Goal: Information Seeking & Learning: Learn about a topic

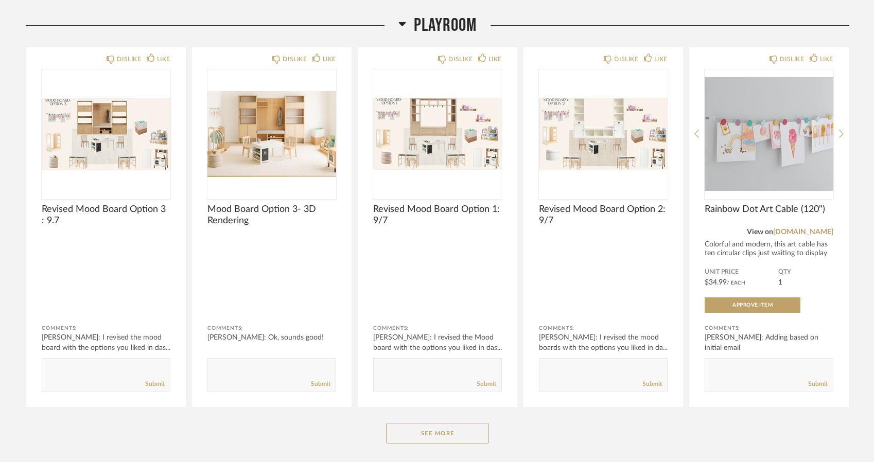
scroll to position [142, 0]
click at [440, 442] on button "See More" at bounding box center [437, 432] width 103 height 21
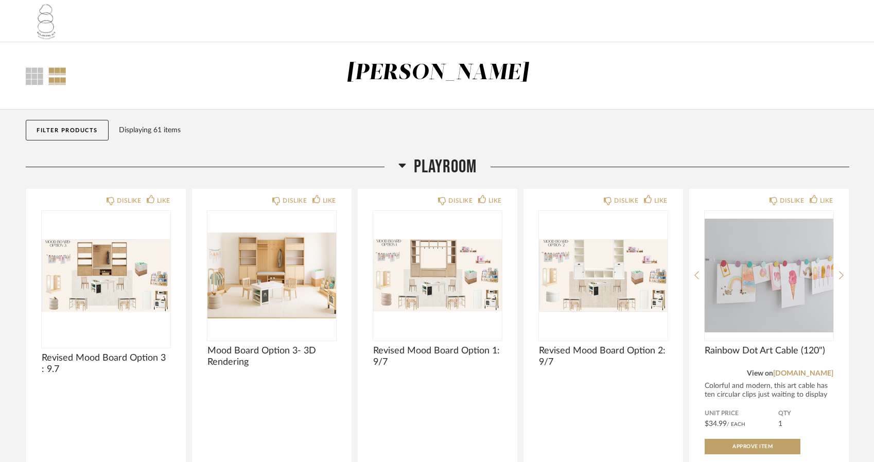
scroll to position [0, 0]
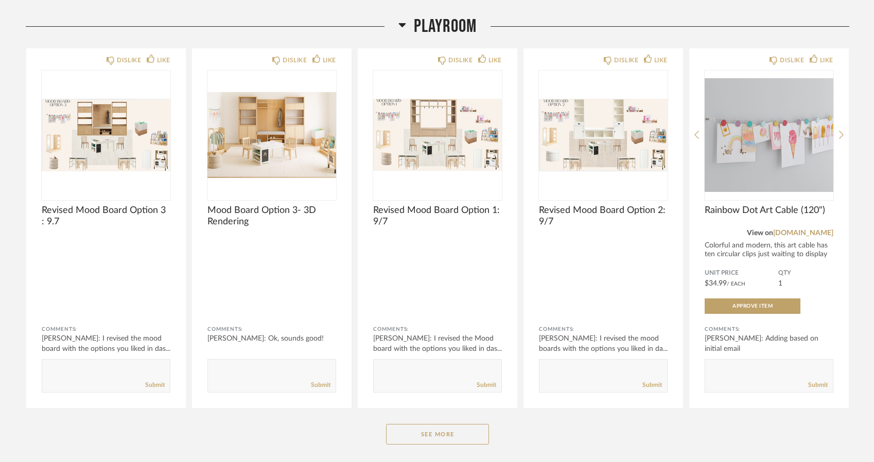
scroll to position [141, 0]
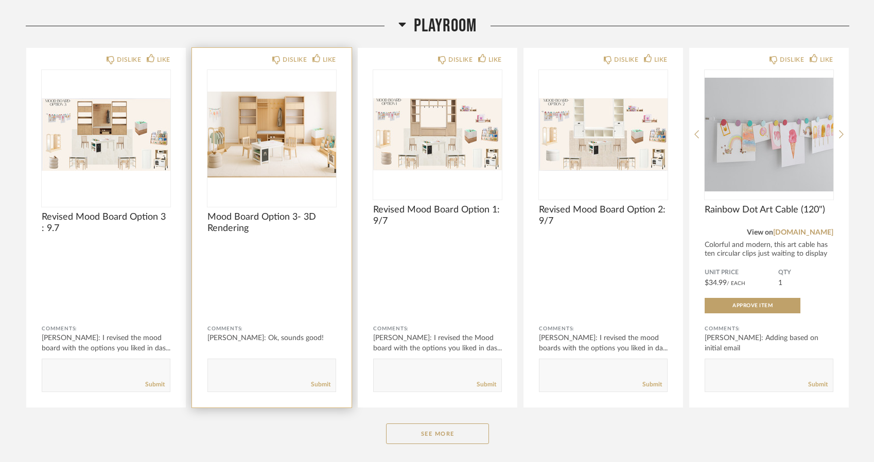
click at [249, 147] on img "0" at bounding box center [271, 134] width 129 height 129
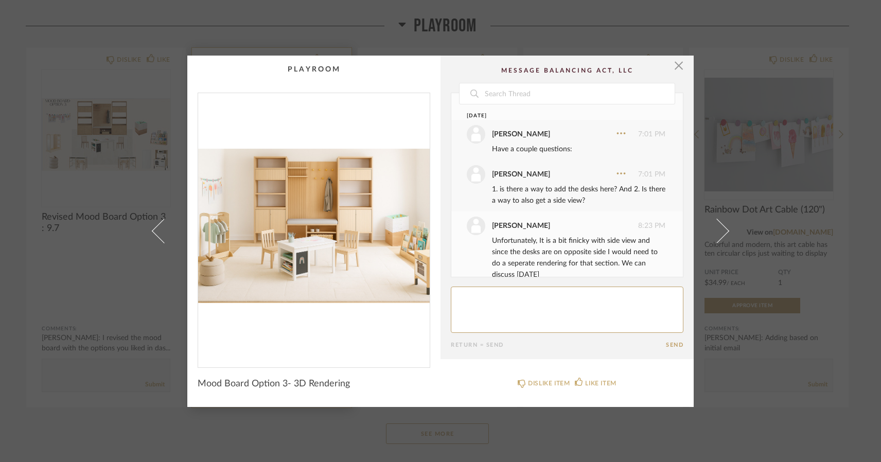
scroll to position [57, 0]
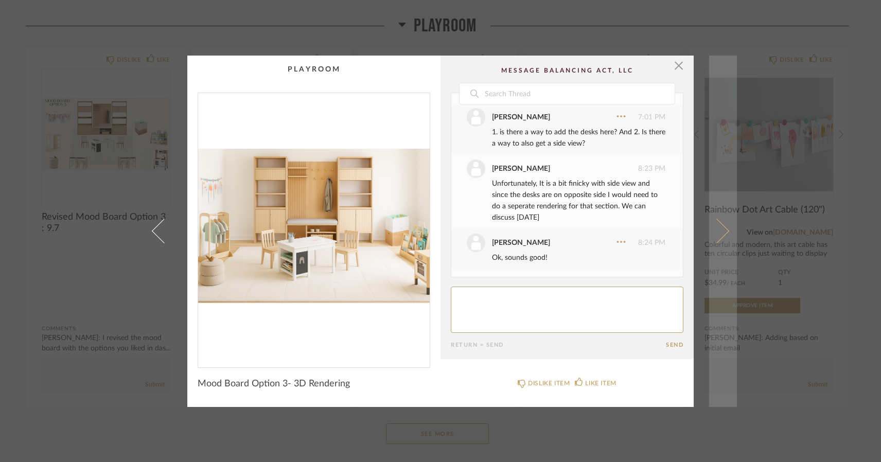
click at [721, 228] on span at bounding box center [716, 231] width 25 height 25
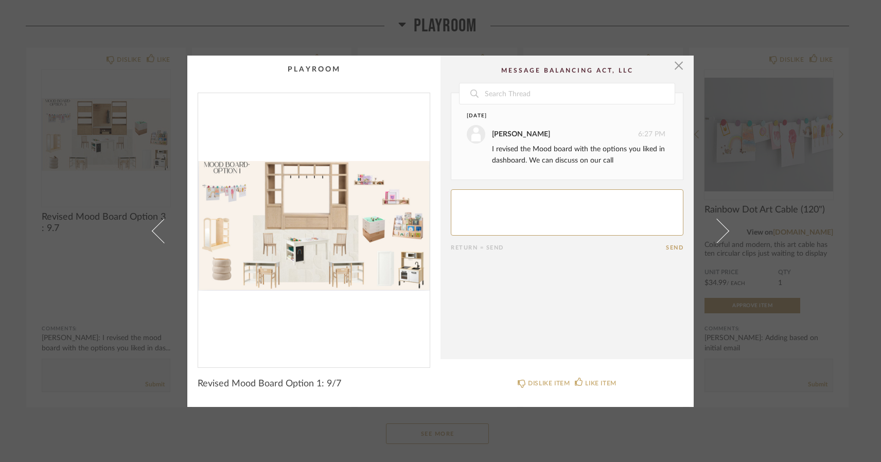
click at [715, 232] on span at bounding box center [716, 231] width 25 height 25
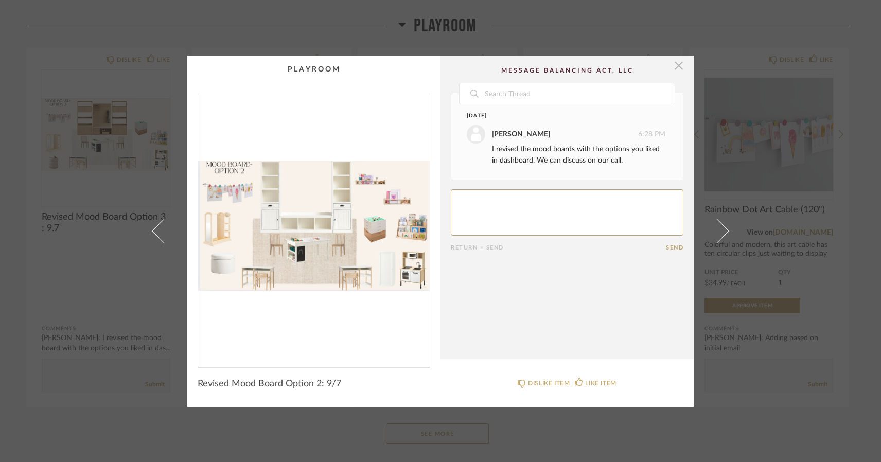
click at [676, 69] on span "button" at bounding box center [678, 66] width 21 height 21
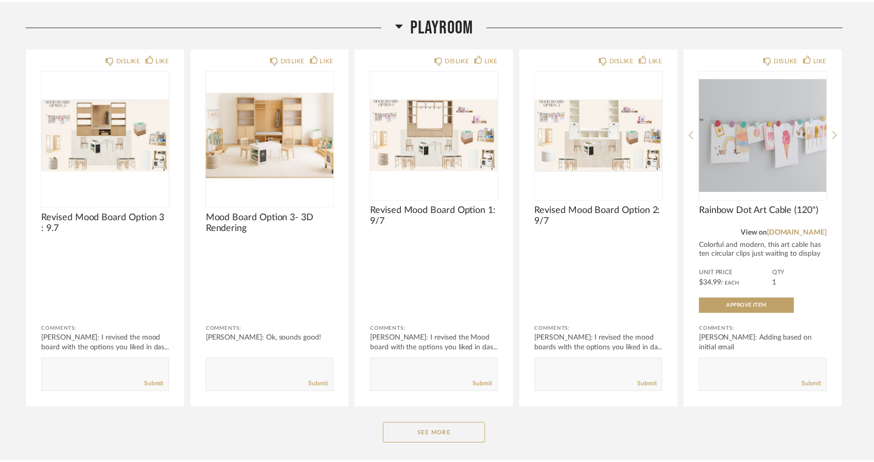
scroll to position [141, 0]
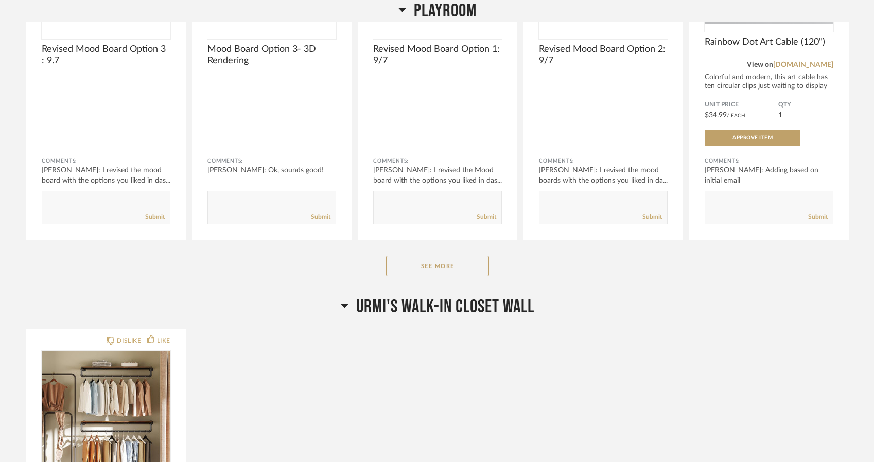
scroll to position [309, 0]
click at [414, 262] on button "See More" at bounding box center [437, 266] width 103 height 21
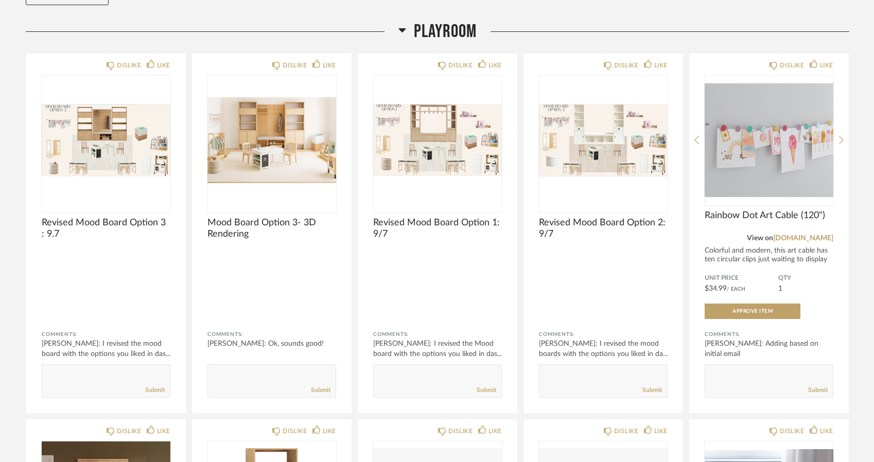
scroll to position [131, 0]
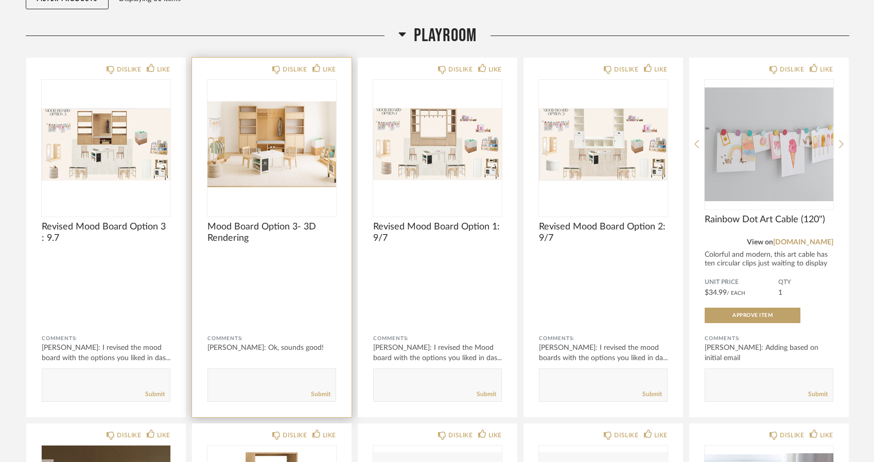
click at [245, 128] on img "0" at bounding box center [271, 144] width 129 height 129
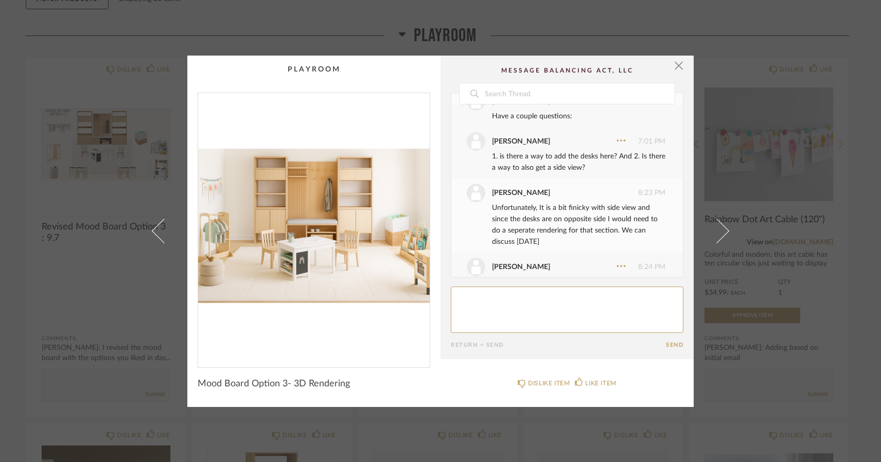
scroll to position [11, 0]
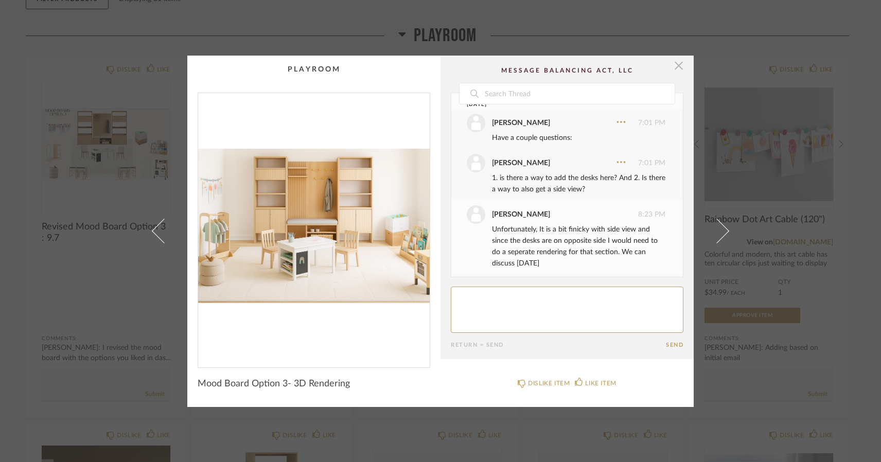
click at [678, 66] on span "button" at bounding box center [678, 66] width 21 height 21
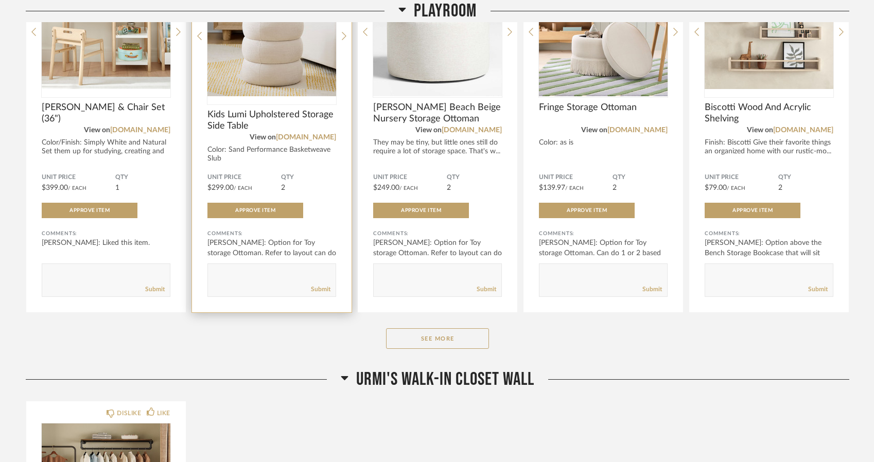
scroll to position [1763, 0]
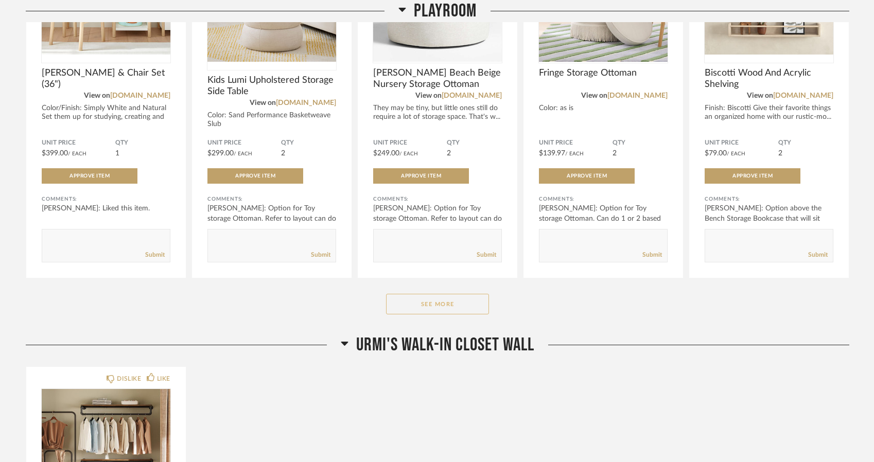
click at [443, 307] on button "See More" at bounding box center [437, 304] width 103 height 21
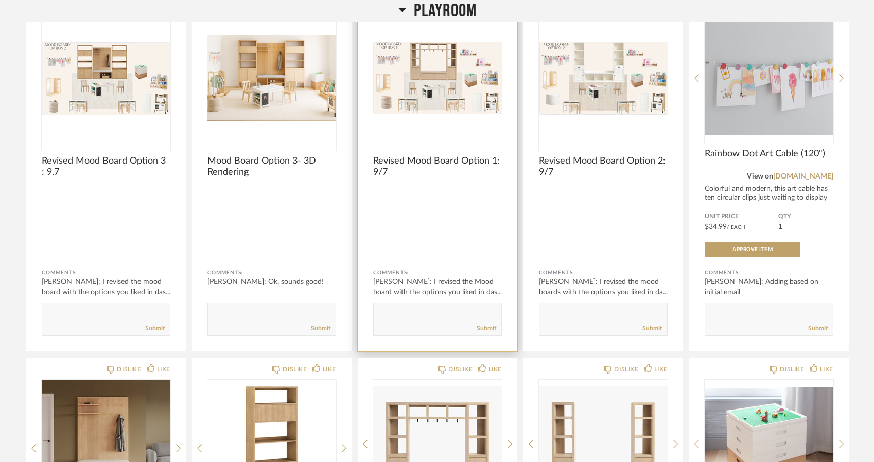
scroll to position [131, 0]
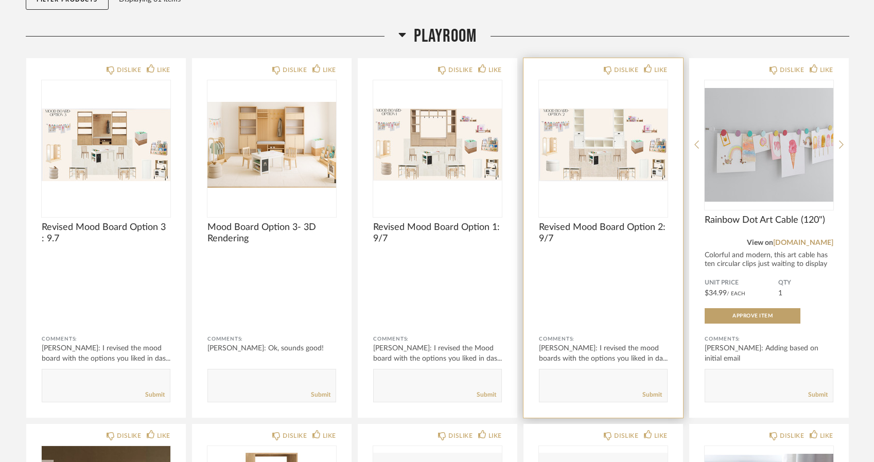
click at [573, 163] on img "0" at bounding box center [603, 144] width 129 height 129
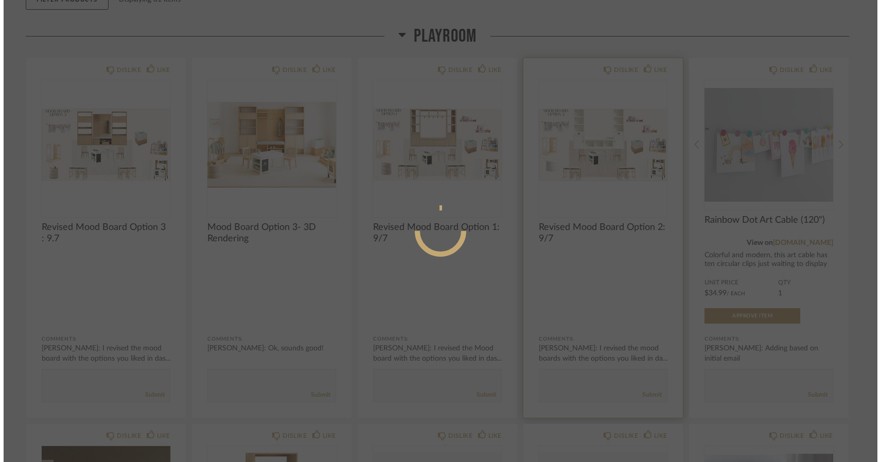
scroll to position [0, 0]
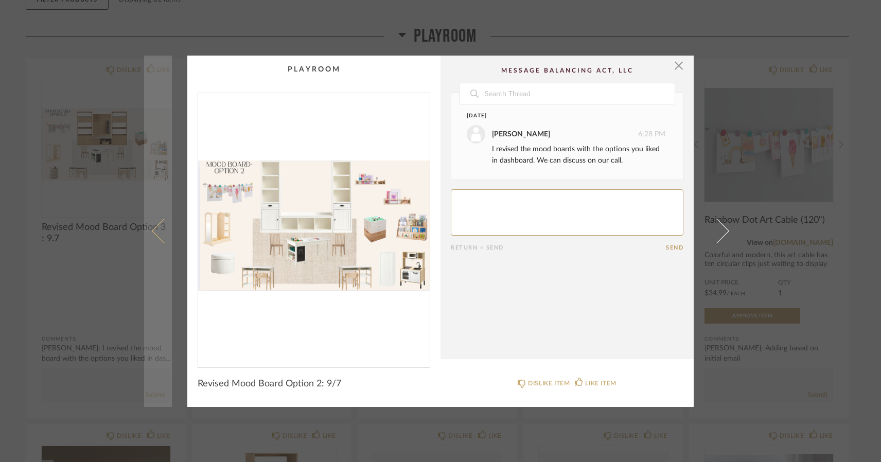
click at [159, 241] on span at bounding box center [164, 231] width 25 height 25
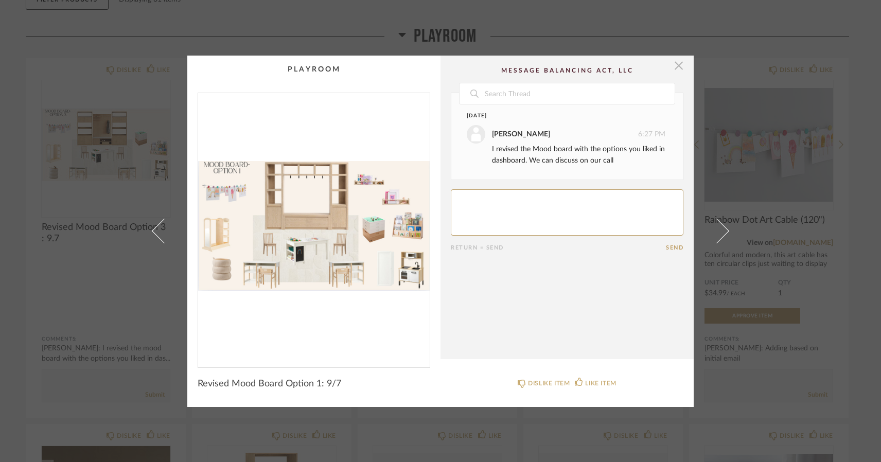
click at [673, 63] on span "button" at bounding box center [678, 66] width 21 height 21
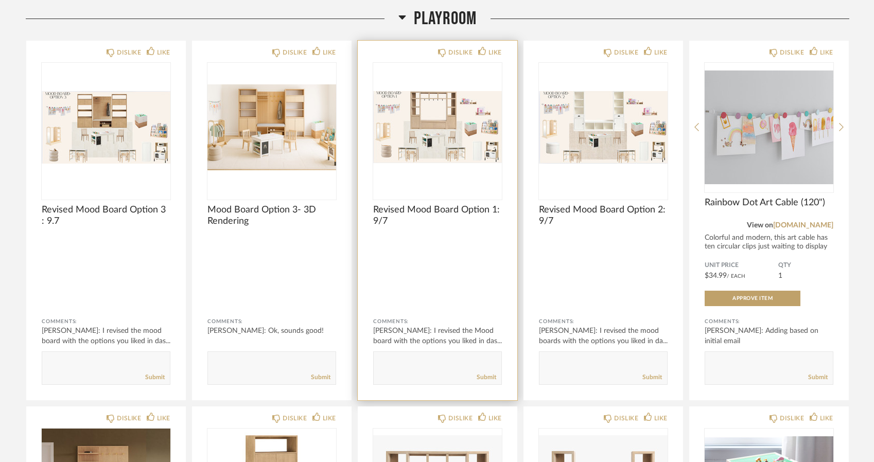
scroll to position [151, 0]
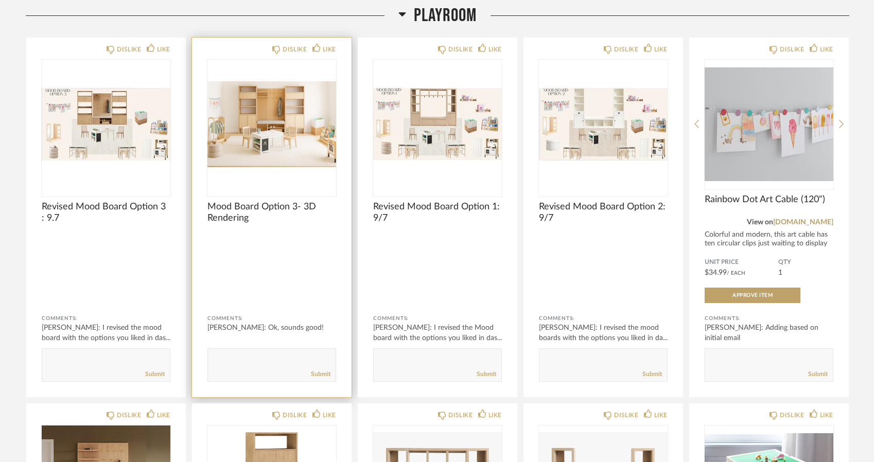
click at [272, 114] on img "0" at bounding box center [271, 124] width 129 height 129
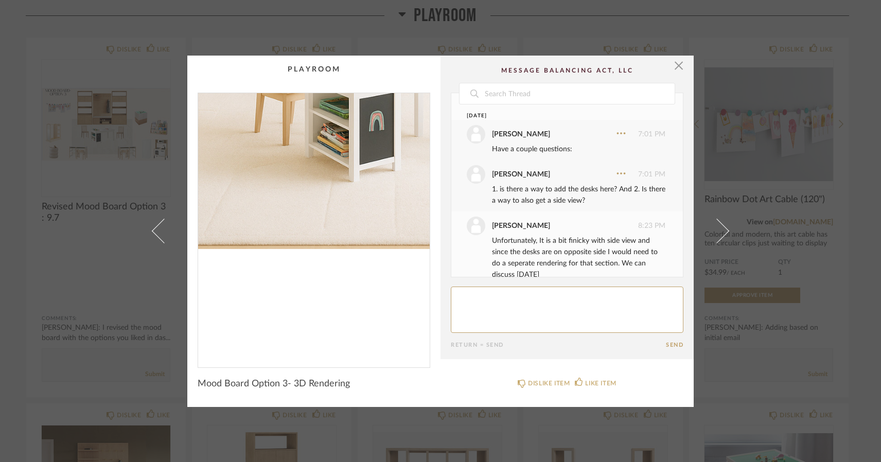
scroll to position [57, 0]
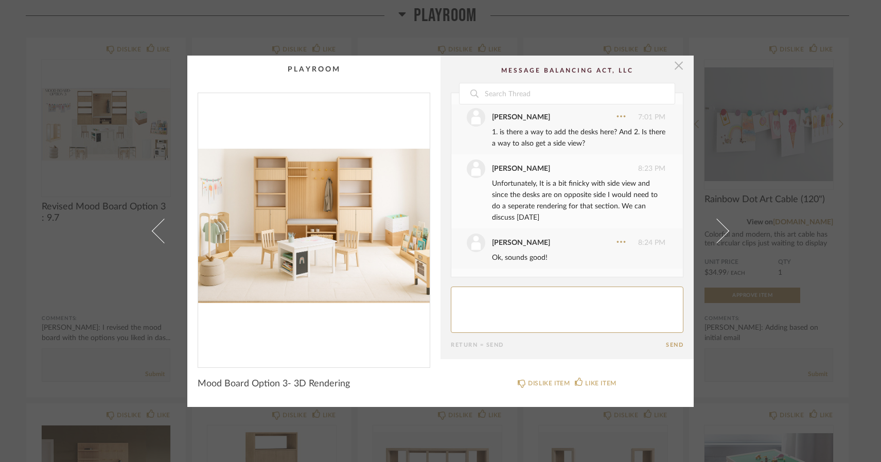
click at [676, 65] on span "button" at bounding box center [678, 66] width 21 height 21
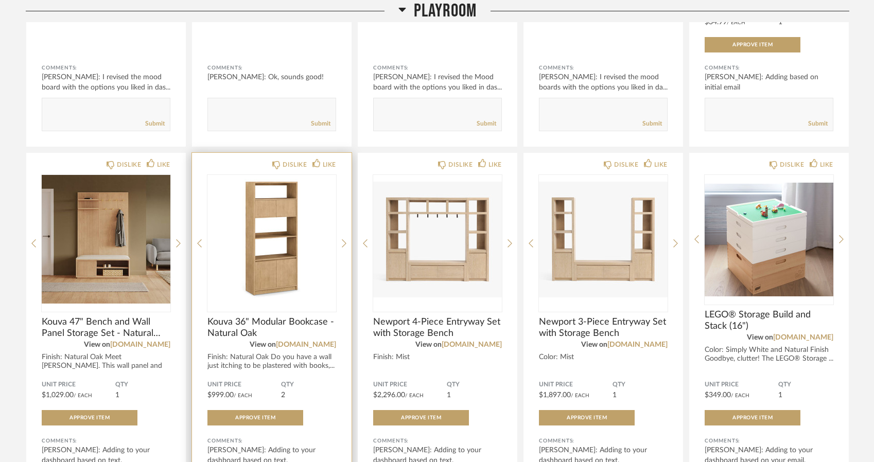
scroll to position [429, 0]
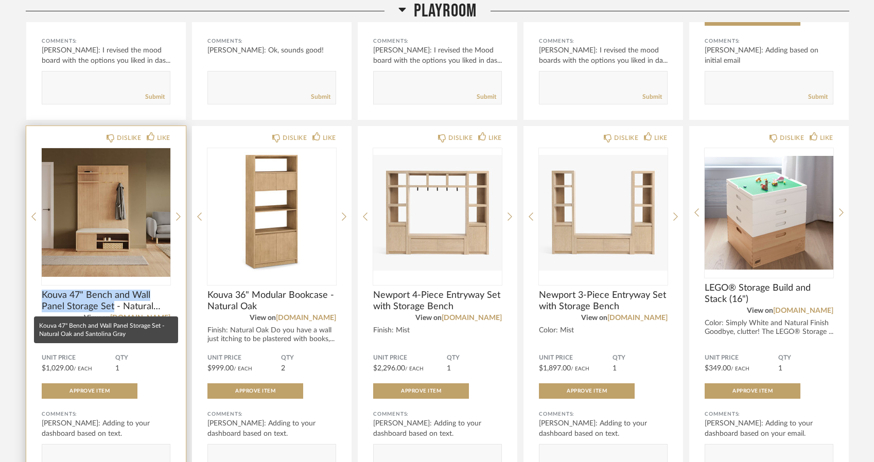
drag, startPoint x: 39, startPoint y: 294, endPoint x: 113, endPoint y: 307, distance: 74.7
click at [113, 307] on div "DISLIKE LIKE Kouva 47" Bench and Wall Panel Storage Set - Natural Oak and Santo…" at bounding box center [106, 309] width 160 height 367
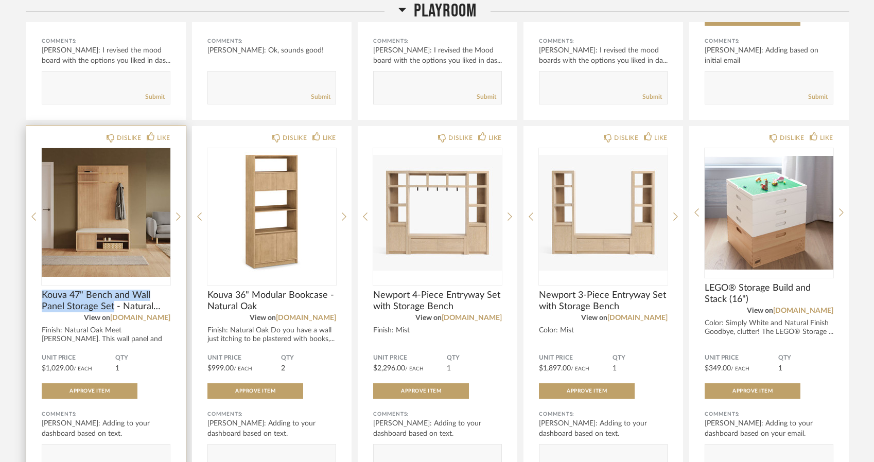
copy span "Kouva 47" Bench and Wall Panel Storage Set"
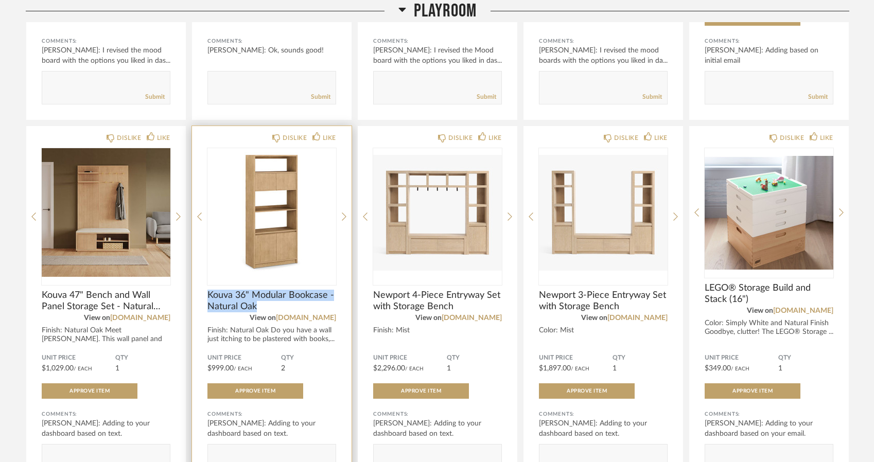
drag, startPoint x: 262, startPoint y: 307, endPoint x: 206, endPoint y: 297, distance: 56.8
click at [206, 297] on div "DISLIKE LIKE Kouva 36" Modular Bookcase - Natural Oak View on article.com Finis…" at bounding box center [272, 309] width 160 height 367
copy span "Kouva 36" Modular Bookcase - Natural Oak"
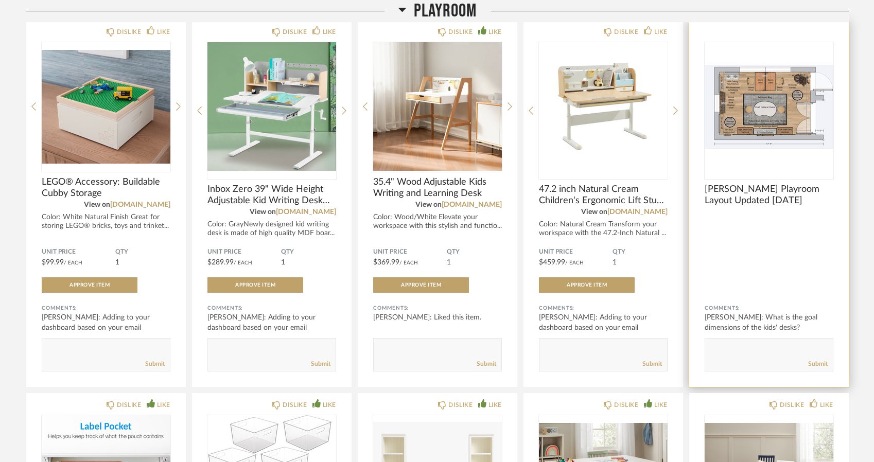
scroll to position [886, 0]
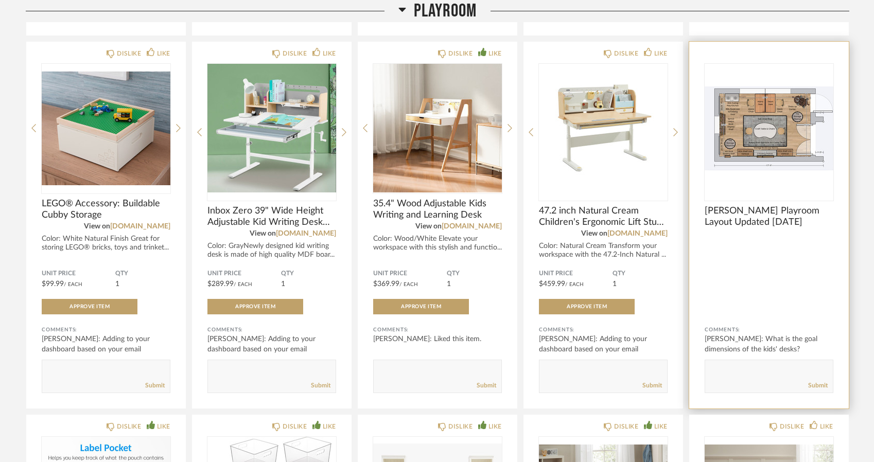
click at [758, 119] on img "0" at bounding box center [768, 128] width 129 height 129
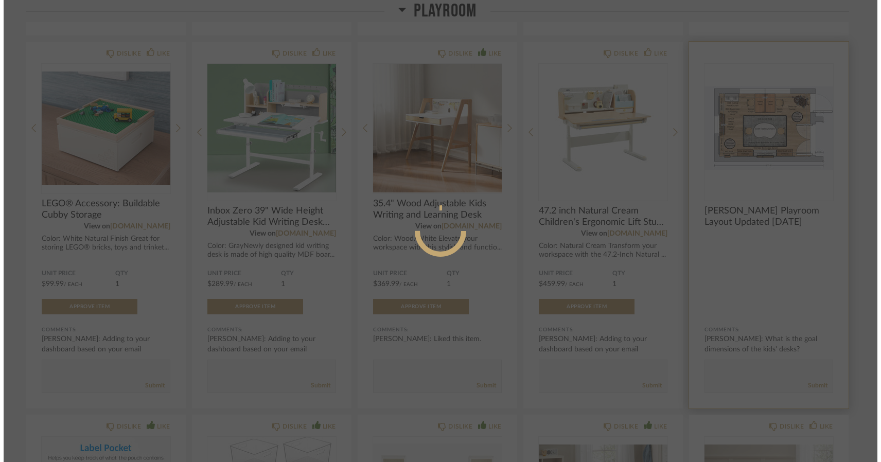
scroll to position [0, 0]
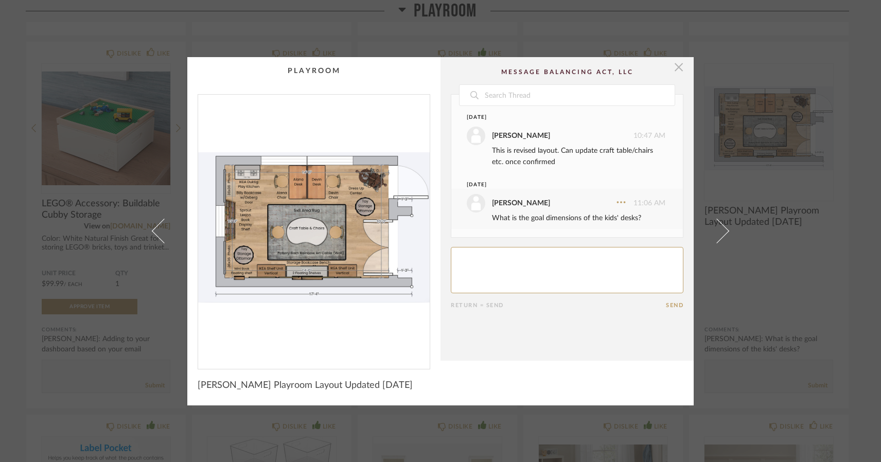
click at [679, 70] on span "button" at bounding box center [678, 67] width 21 height 21
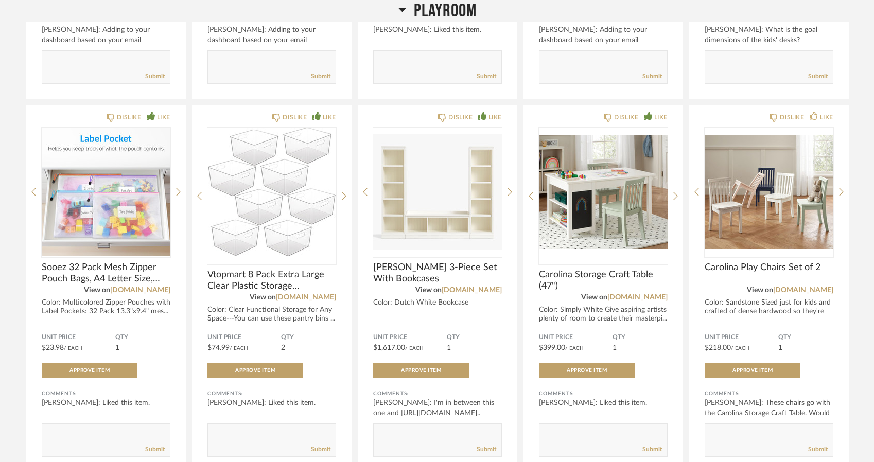
scroll to position [1195, 0]
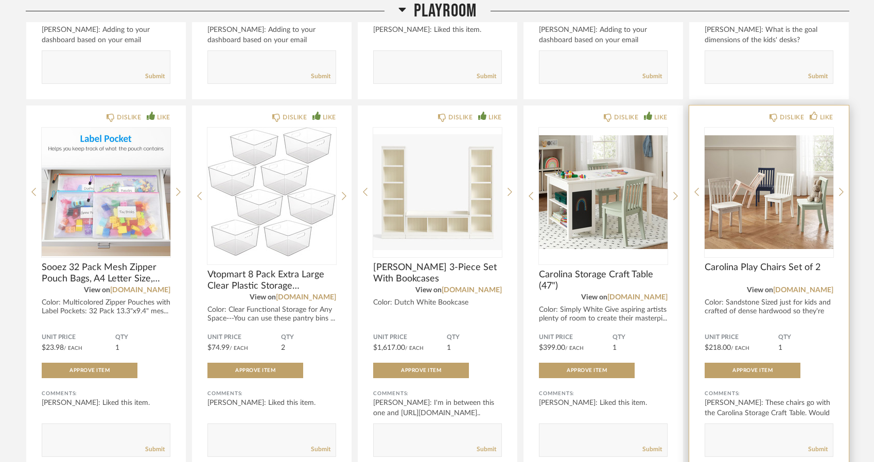
drag, startPoint x: 859, startPoint y: 272, endPoint x: 823, endPoint y: 267, distance: 35.9
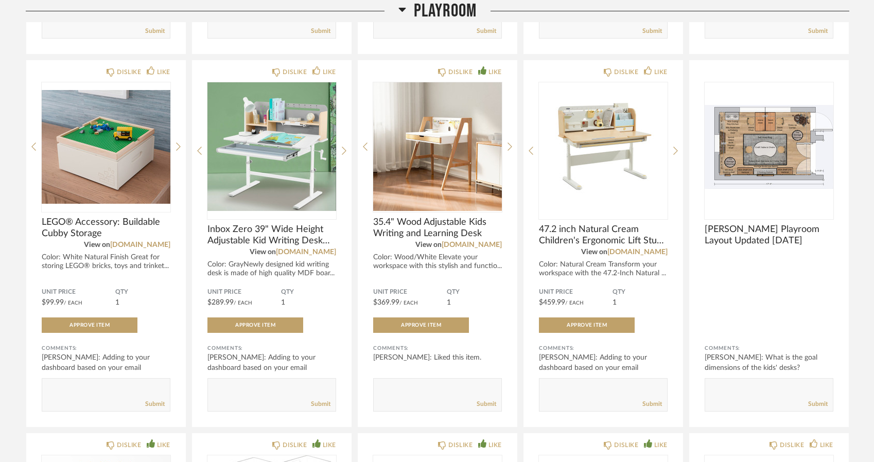
scroll to position [868, 0]
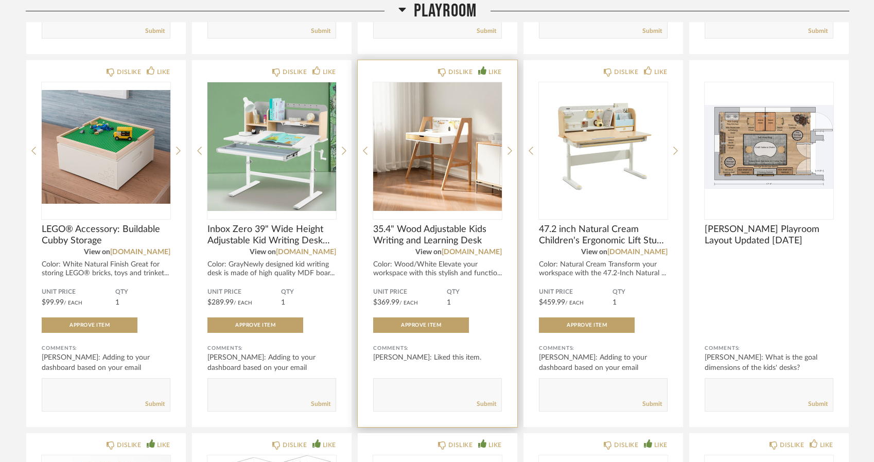
click at [404, 147] on img "0" at bounding box center [437, 146] width 129 height 129
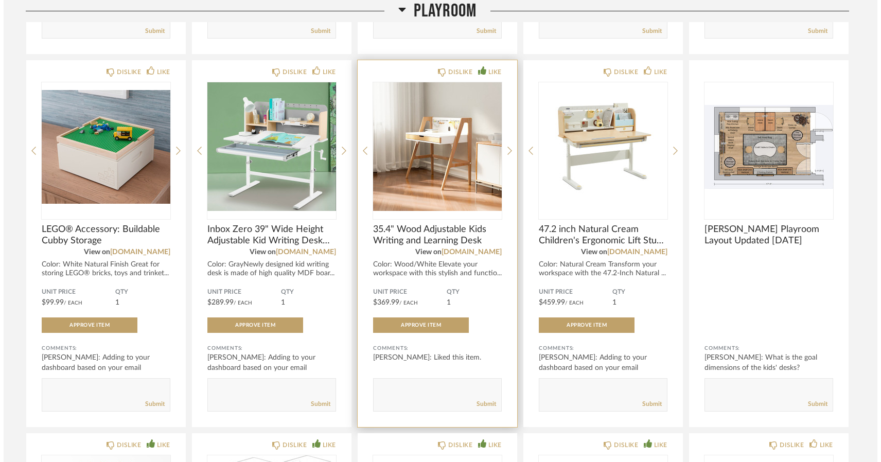
scroll to position [0, 0]
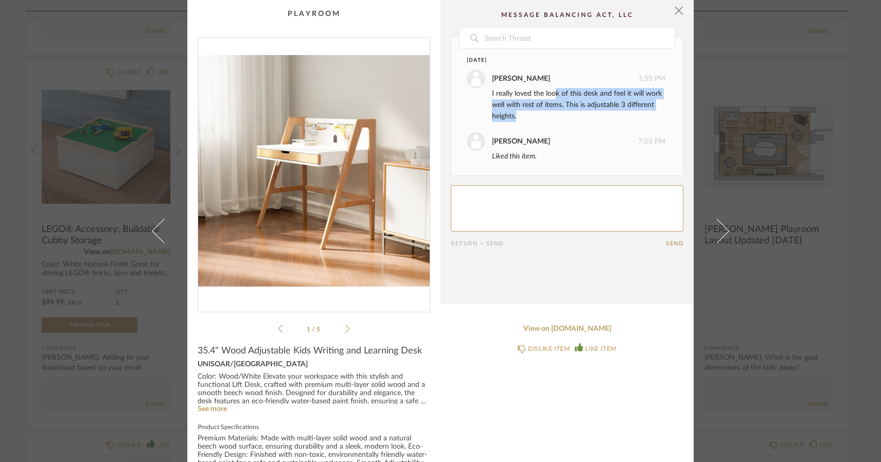
drag, startPoint x: 551, startPoint y: 100, endPoint x: 545, endPoint y: 115, distance: 15.8
click at [545, 115] on div "I really loved the look of this desk and feel it will work well with rest of it…" at bounding box center [578, 105] width 173 height 34
click at [673, 9] on span "button" at bounding box center [678, 10] width 21 height 21
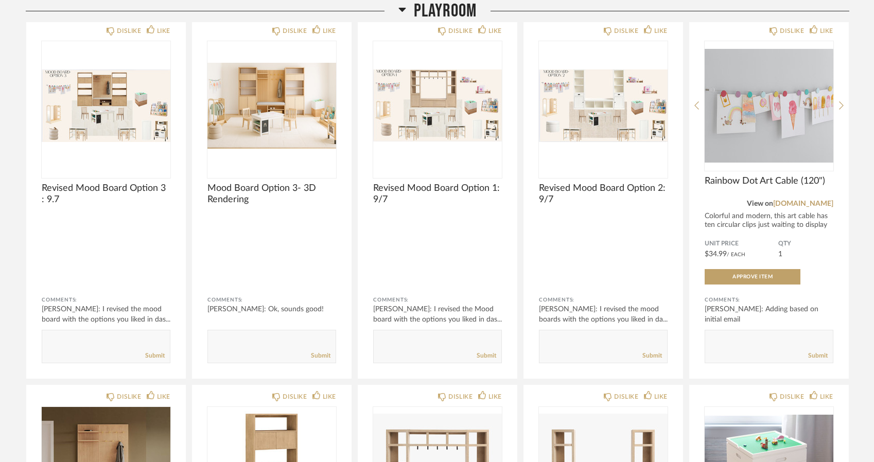
scroll to position [156, 0]
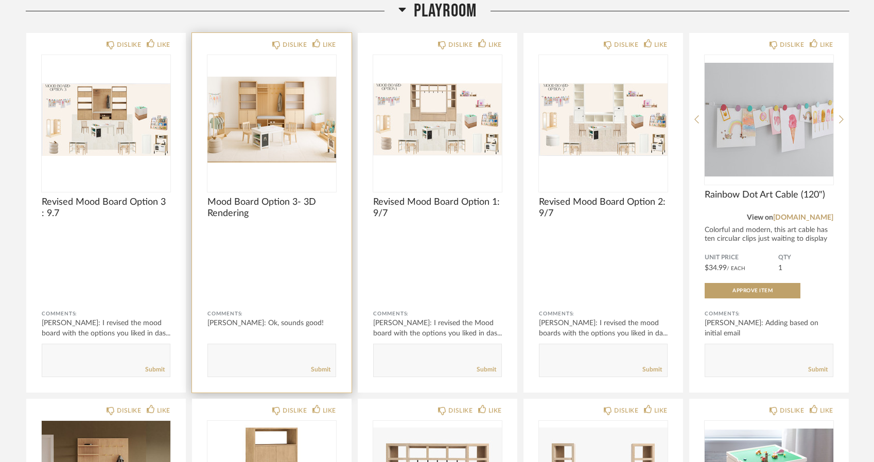
click at [297, 100] on img "0" at bounding box center [271, 119] width 129 height 129
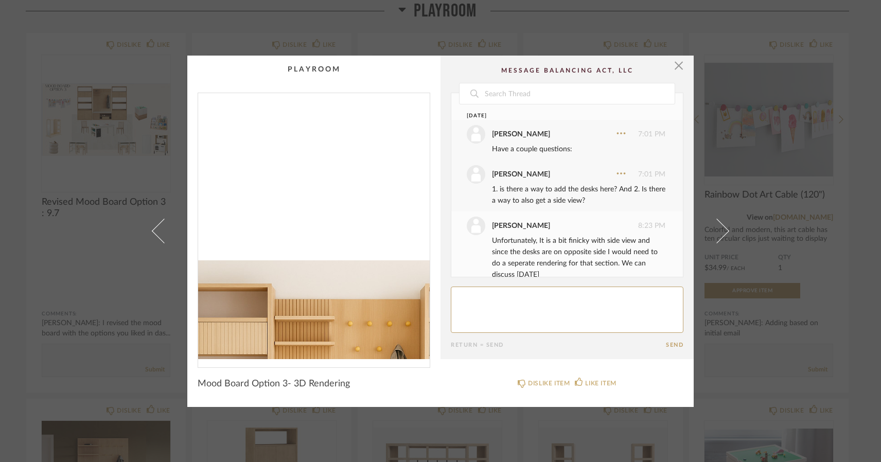
scroll to position [57, 0]
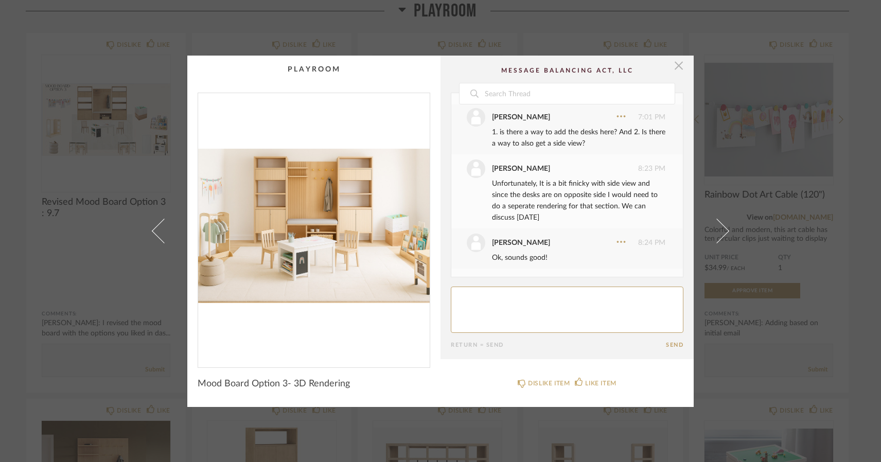
click at [674, 62] on span "button" at bounding box center [678, 66] width 21 height 21
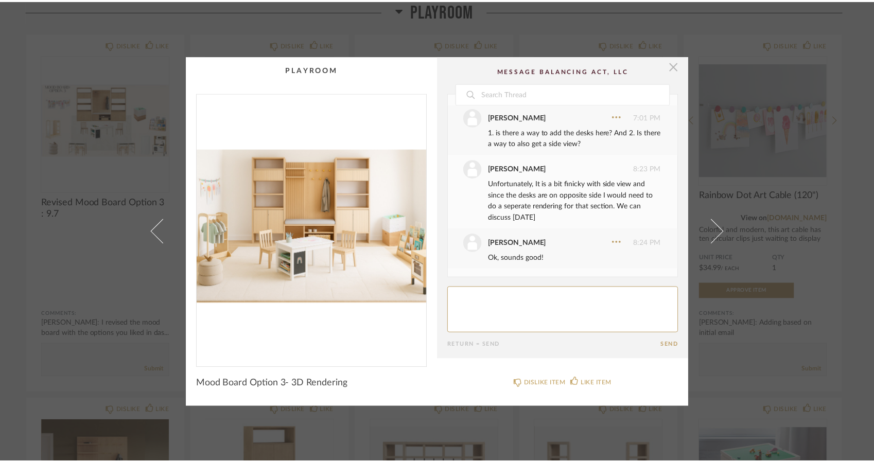
scroll to position [156, 0]
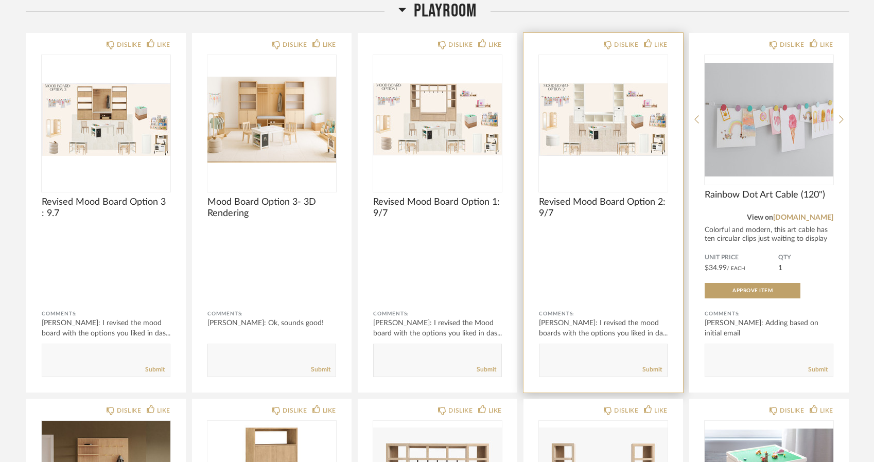
click at [617, 94] on img "0" at bounding box center [603, 119] width 129 height 129
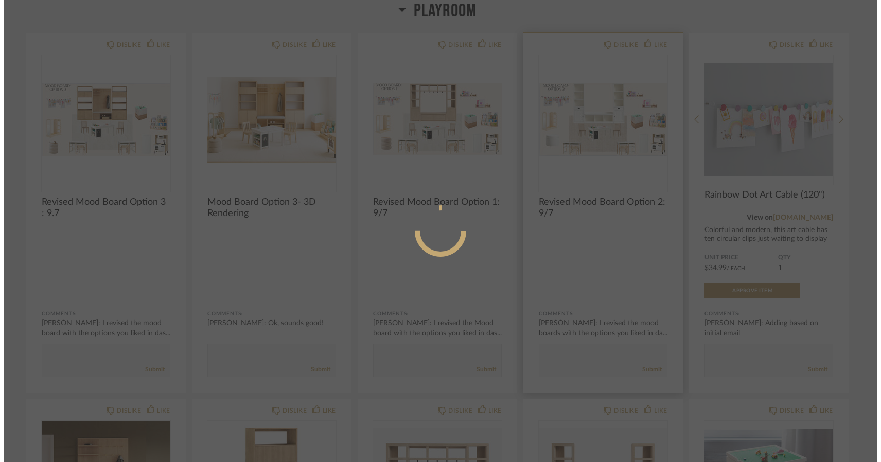
scroll to position [0, 0]
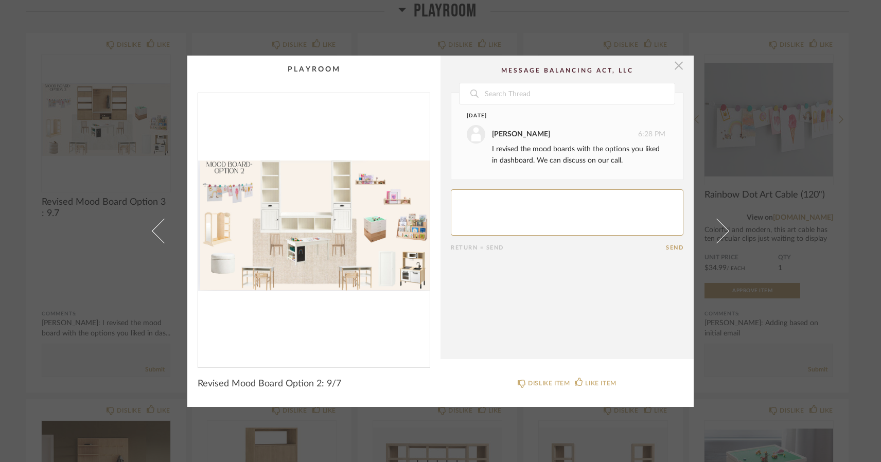
click at [676, 69] on span "button" at bounding box center [678, 66] width 21 height 21
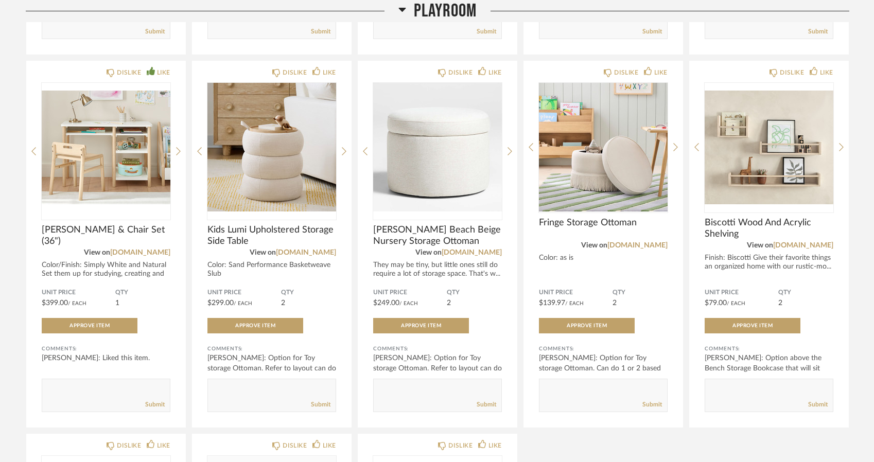
scroll to position [1613, 0]
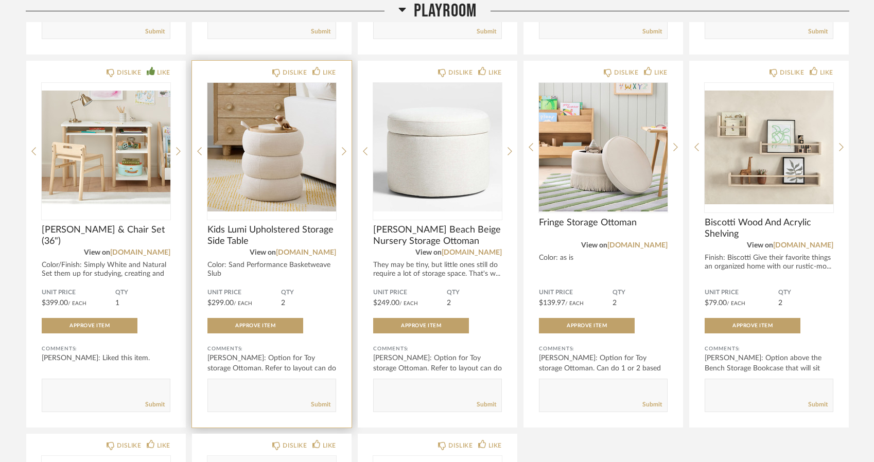
click at [261, 138] on img "0" at bounding box center [271, 147] width 129 height 129
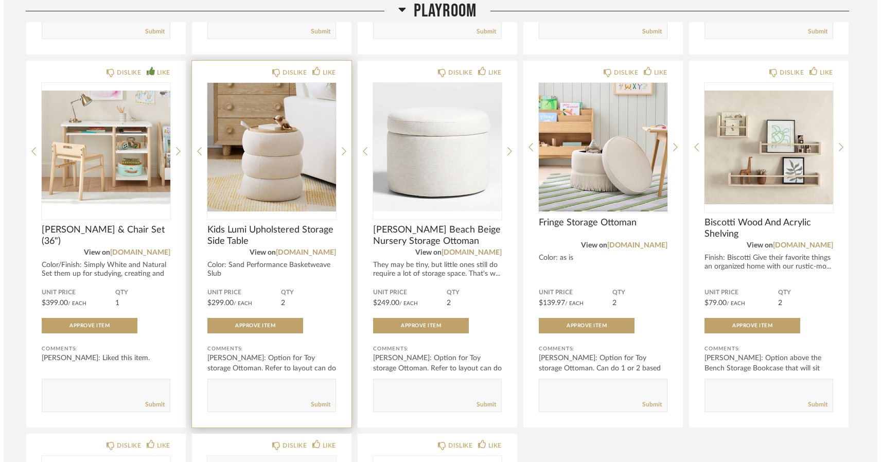
scroll to position [0, 0]
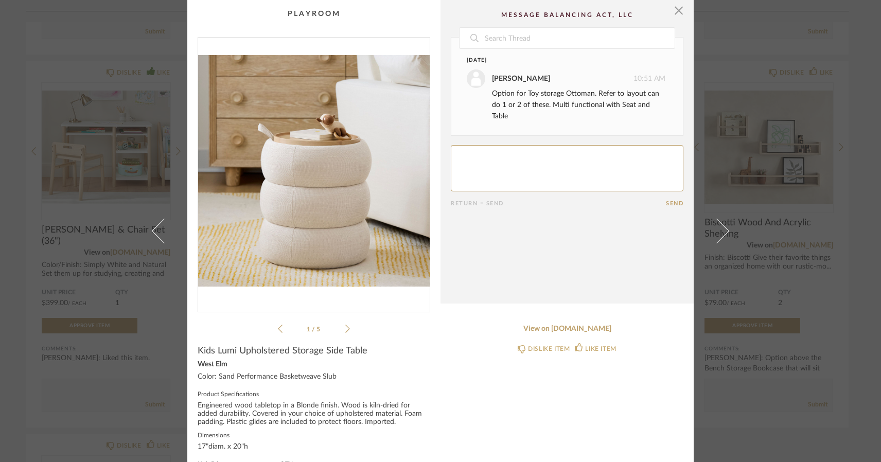
click at [341, 327] on li "1 / 5" at bounding box center [313, 329] width 63 height 12
click at [347, 328] on div "1 / 5" at bounding box center [314, 186] width 233 height 298
click at [345, 328] on icon at bounding box center [347, 328] width 5 height 9
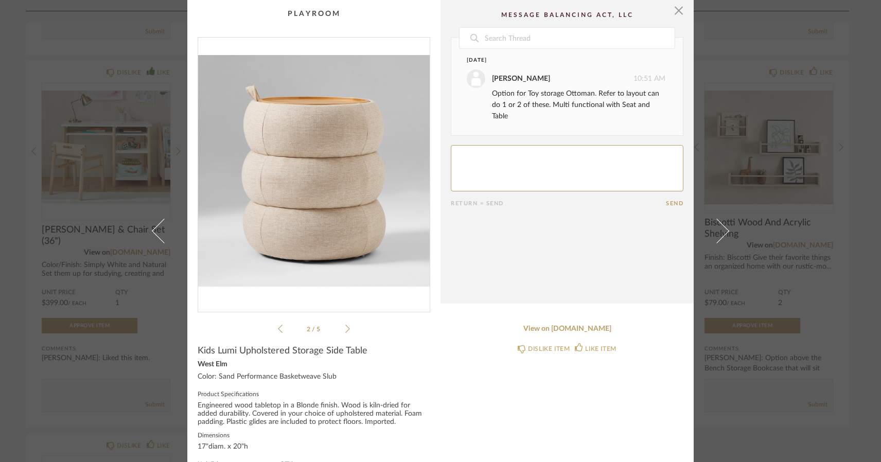
click at [345, 328] on icon at bounding box center [347, 328] width 5 height 9
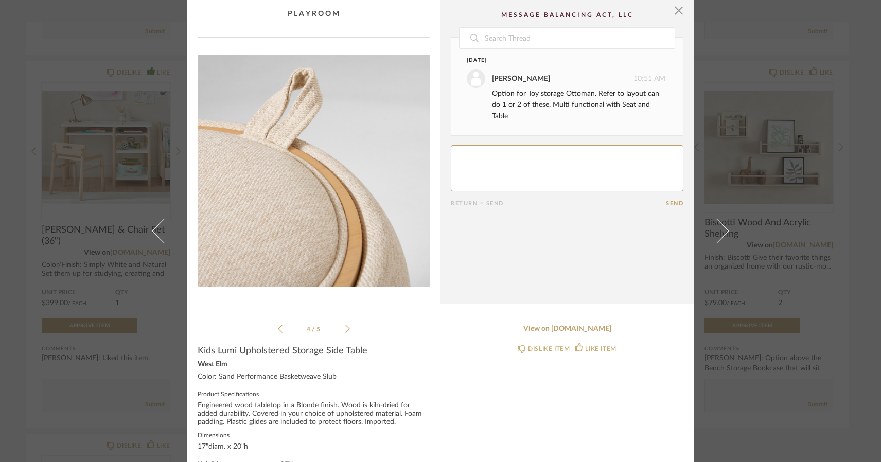
click at [345, 328] on icon at bounding box center [347, 328] width 5 height 9
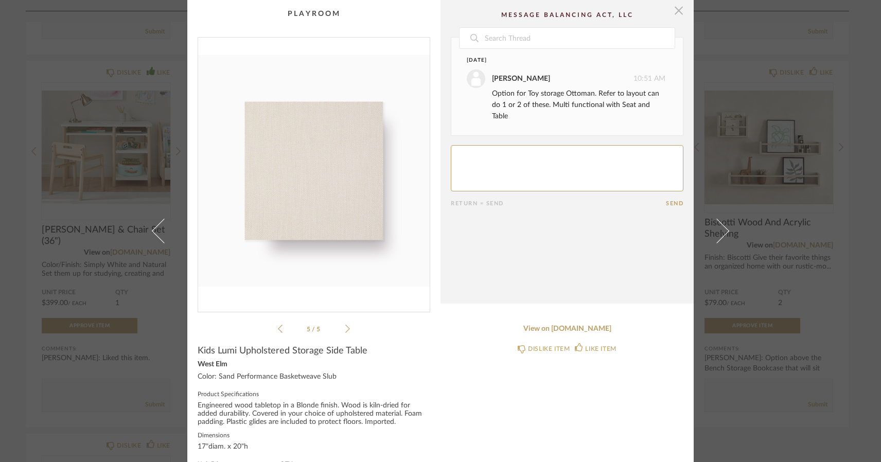
click at [674, 12] on span "button" at bounding box center [678, 10] width 21 height 21
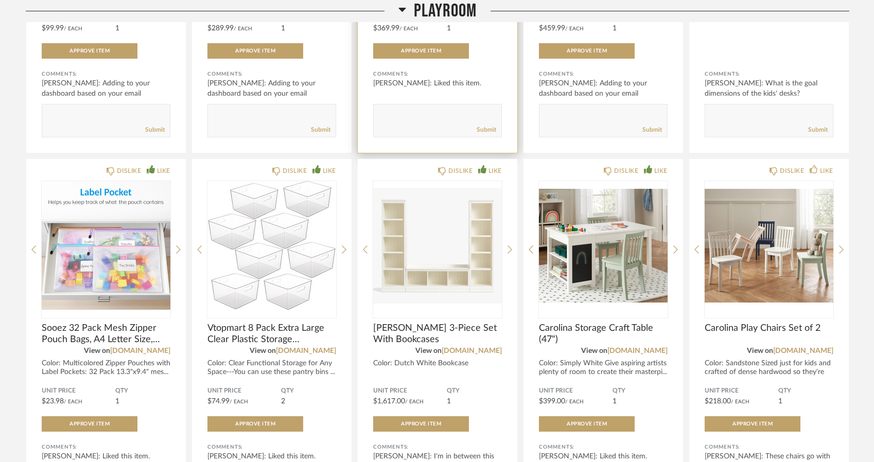
scroll to position [1179, 0]
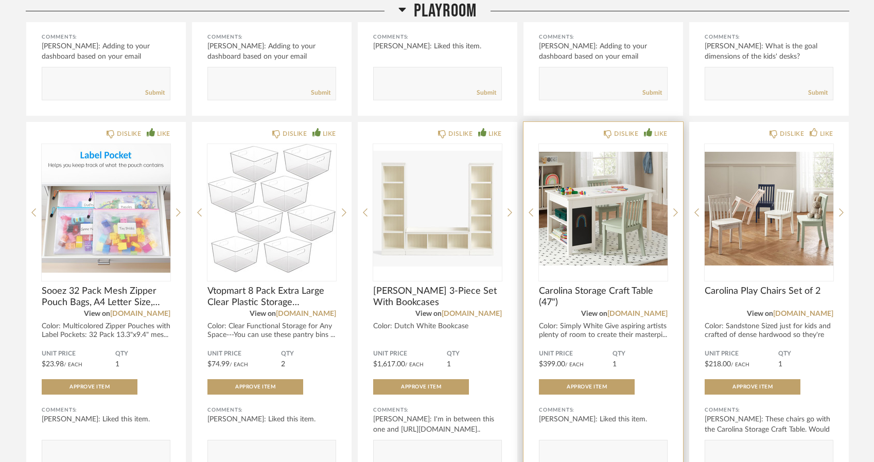
click at [603, 199] on img "0" at bounding box center [603, 208] width 129 height 129
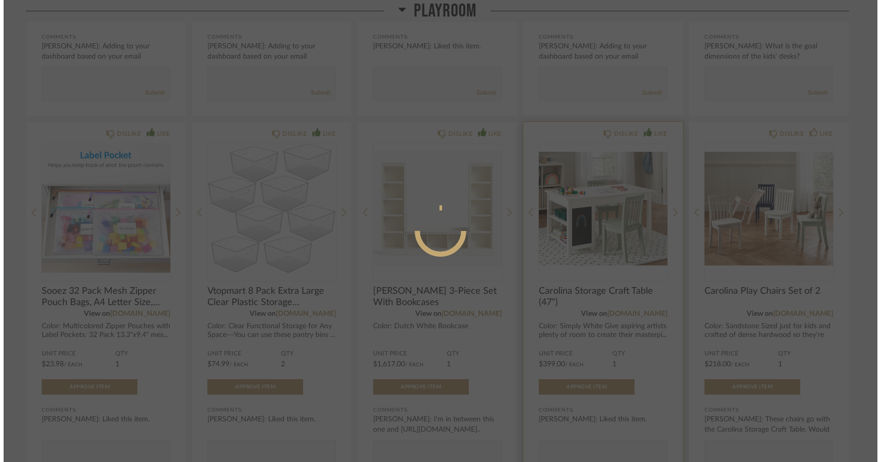
scroll to position [0, 0]
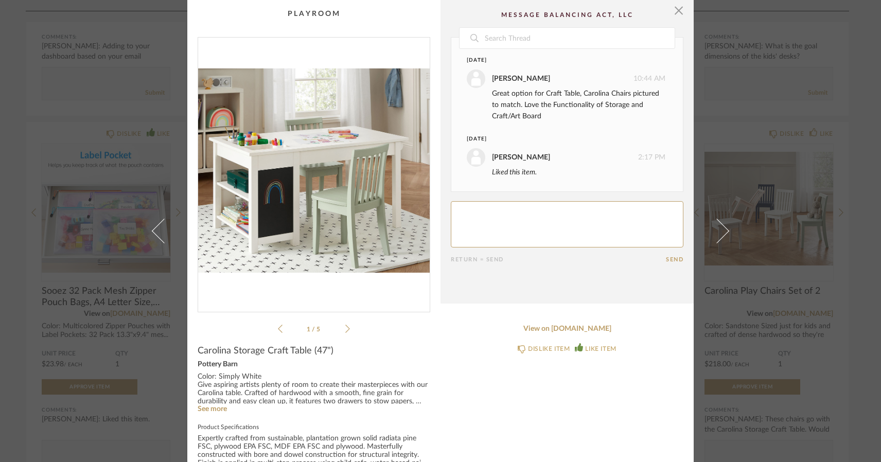
click at [345, 329] on icon at bounding box center [347, 328] width 5 height 9
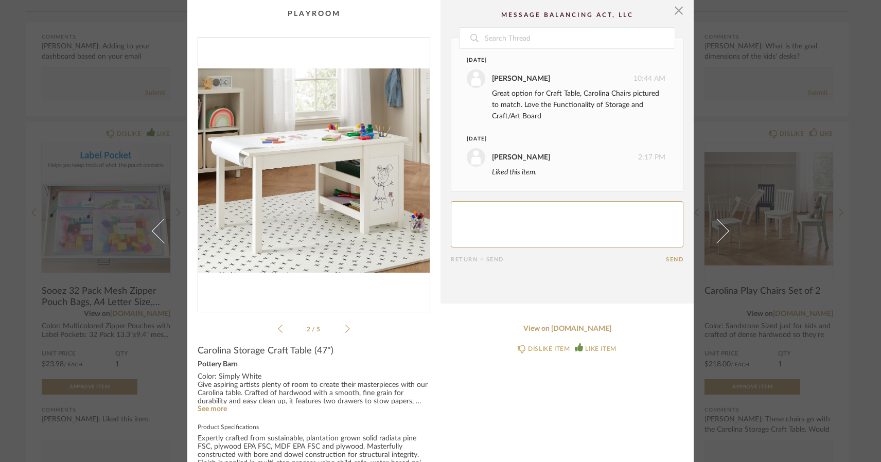
click at [345, 329] on icon at bounding box center [347, 328] width 5 height 9
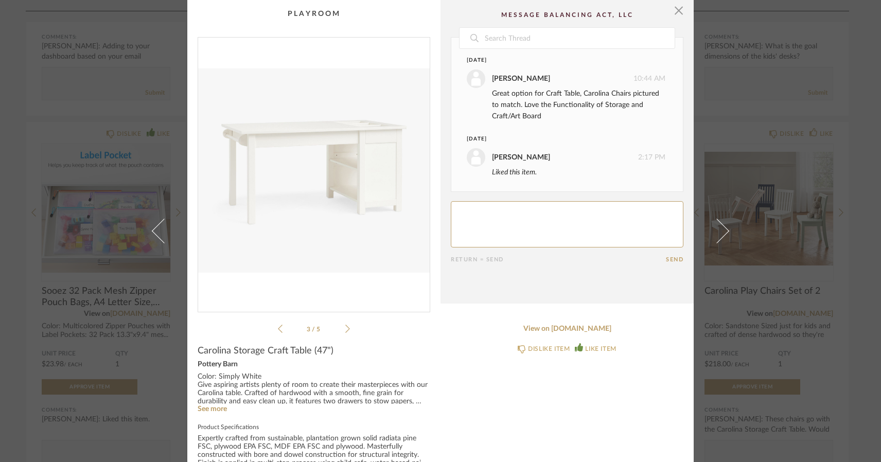
click at [345, 329] on icon at bounding box center [347, 328] width 5 height 9
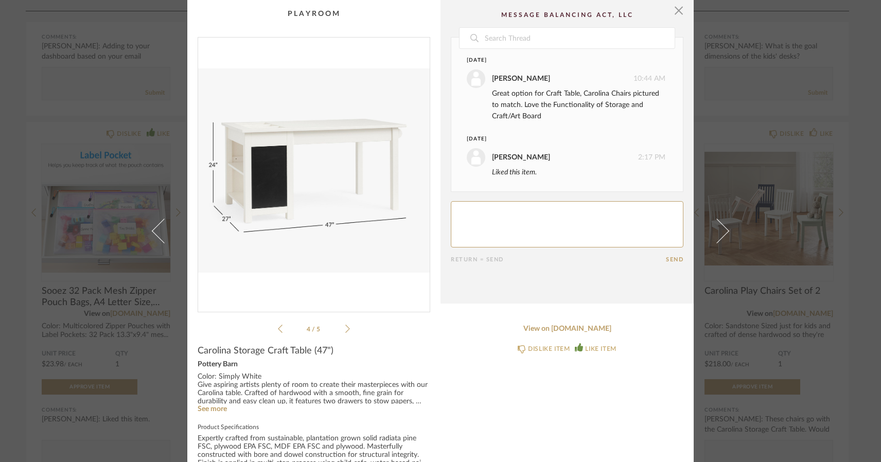
click at [345, 329] on icon at bounding box center [347, 328] width 5 height 9
click at [278, 326] on icon at bounding box center [280, 328] width 5 height 9
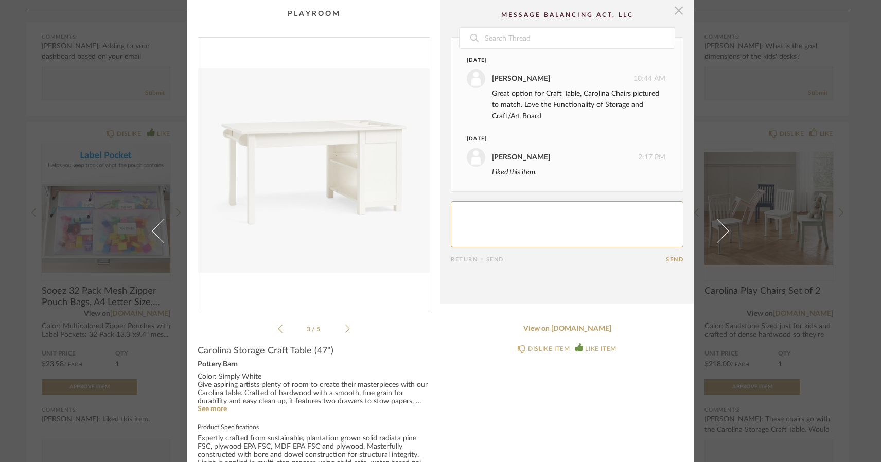
click at [676, 12] on span "button" at bounding box center [678, 10] width 21 height 21
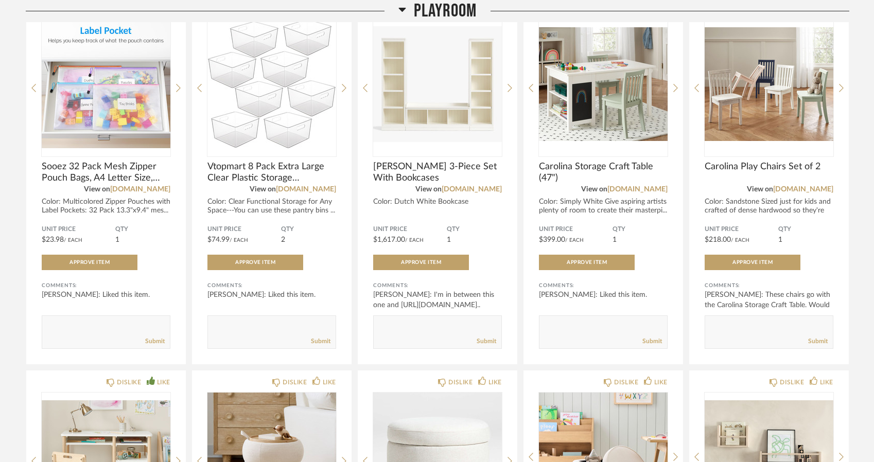
scroll to position [1301, 0]
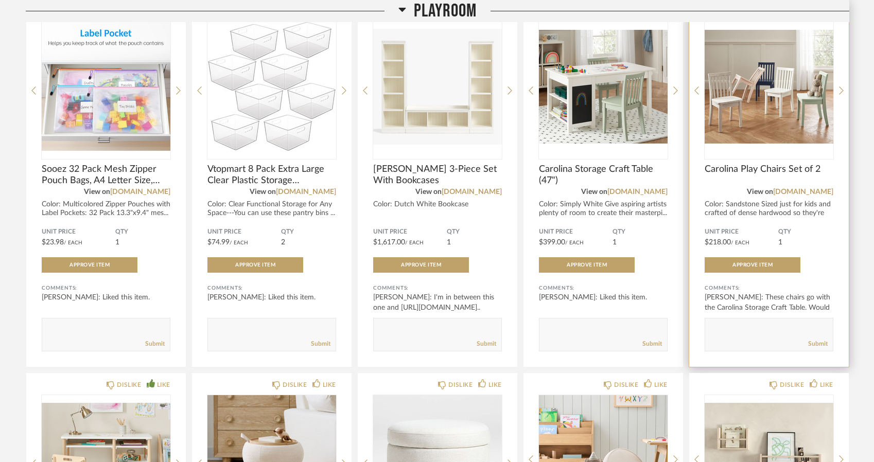
click at [755, 57] on img "0" at bounding box center [768, 86] width 129 height 129
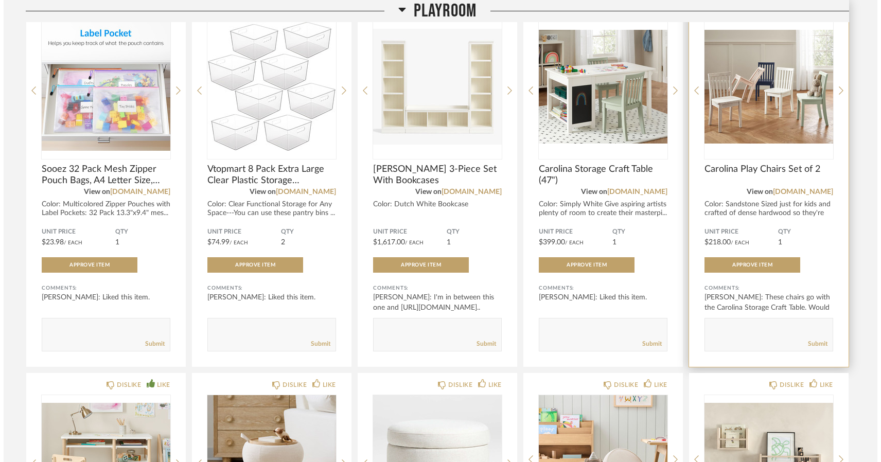
scroll to position [0, 0]
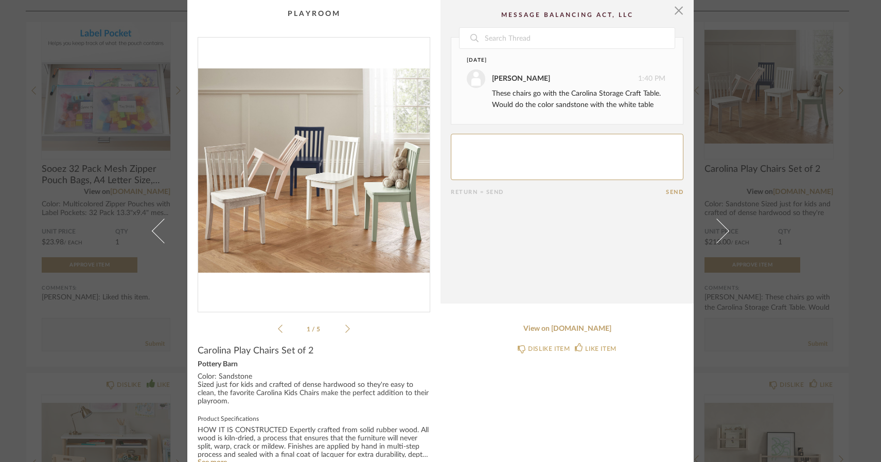
click at [345, 331] on icon at bounding box center [347, 328] width 5 height 9
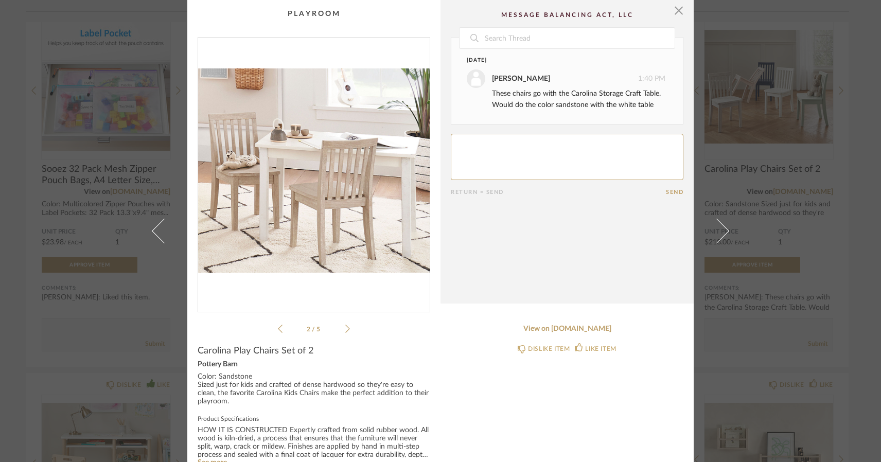
click at [345, 331] on icon at bounding box center [347, 328] width 5 height 9
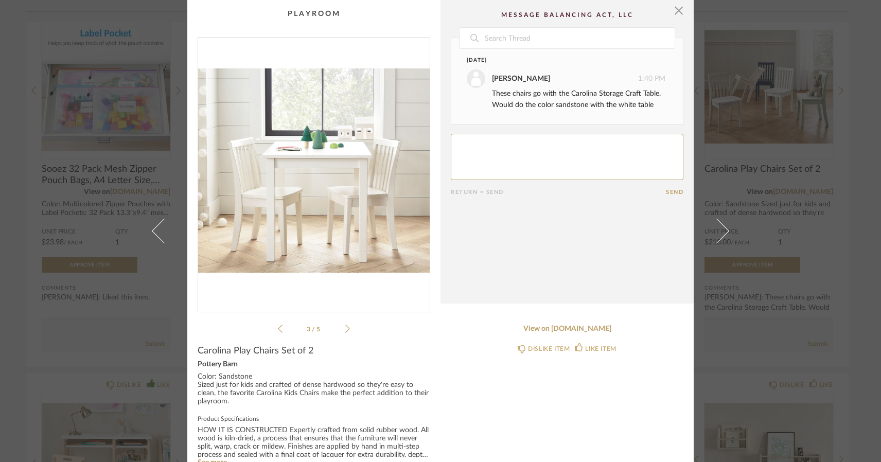
click at [345, 331] on icon at bounding box center [347, 328] width 5 height 9
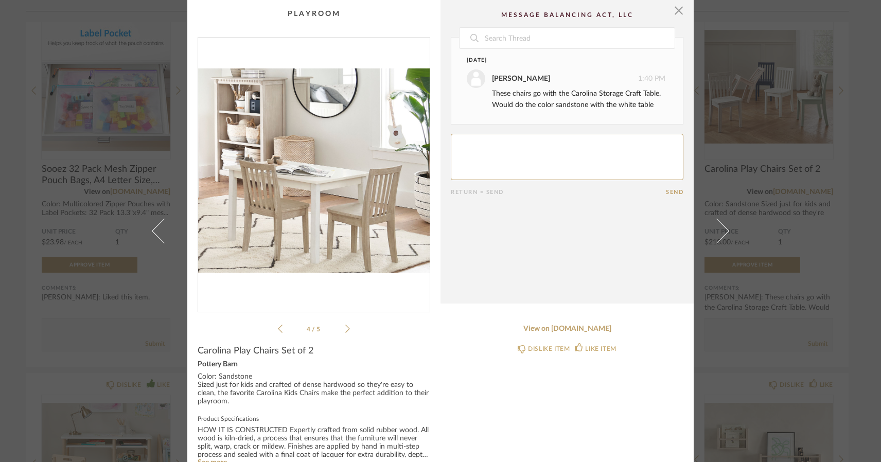
click at [345, 331] on icon at bounding box center [347, 328] width 5 height 9
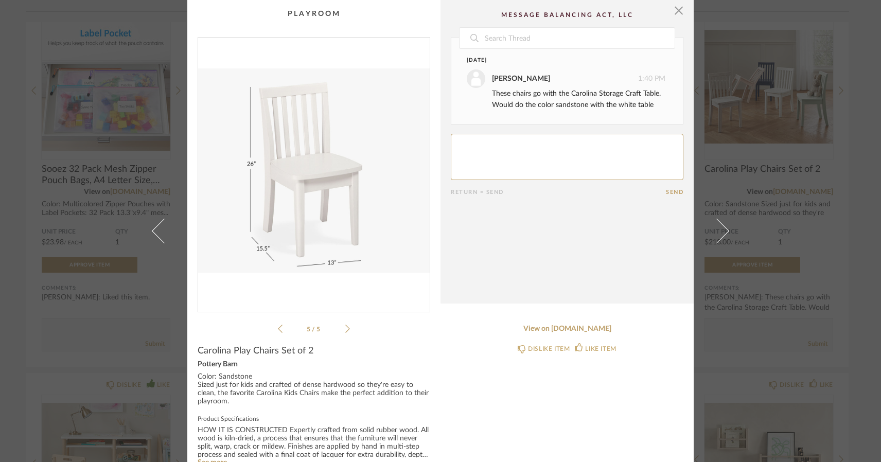
click at [345, 331] on icon at bounding box center [347, 328] width 5 height 9
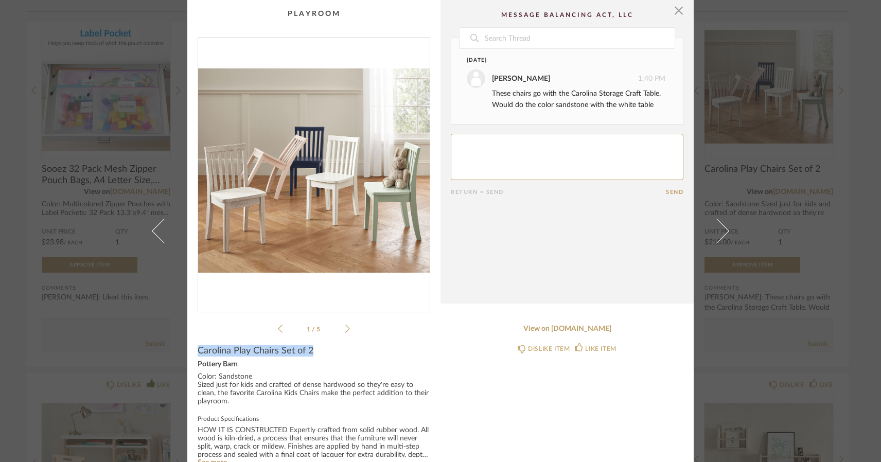
drag, startPoint x: 194, startPoint y: 350, endPoint x: 313, endPoint y: 354, distance: 118.9
click at [313, 354] on div "Carolina Play Chairs Set of 2" at bounding box center [314, 350] width 233 height 11
copy span "Carolina Play Chairs Set of 2"
click at [676, 12] on span "button" at bounding box center [678, 10] width 21 height 21
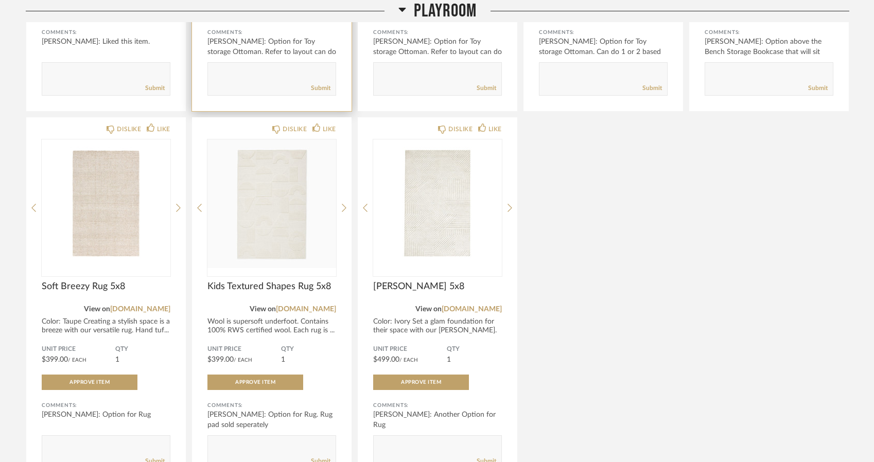
scroll to position [1957, 0]
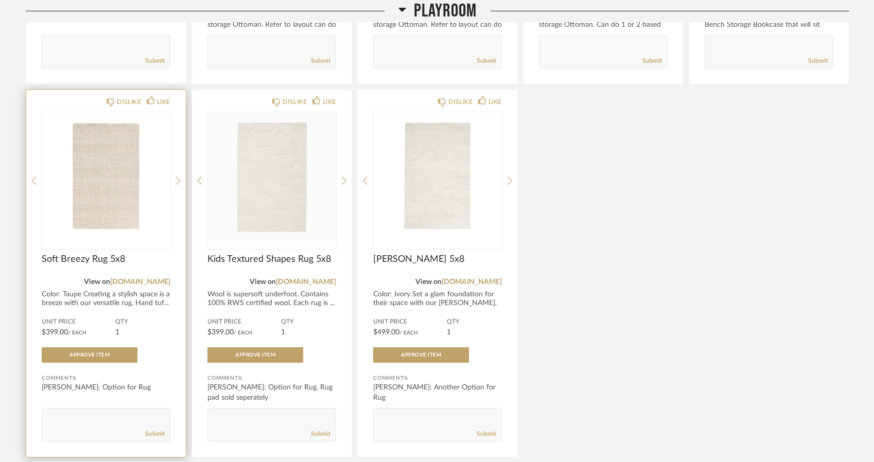
click at [83, 168] on img "0" at bounding box center [106, 176] width 129 height 129
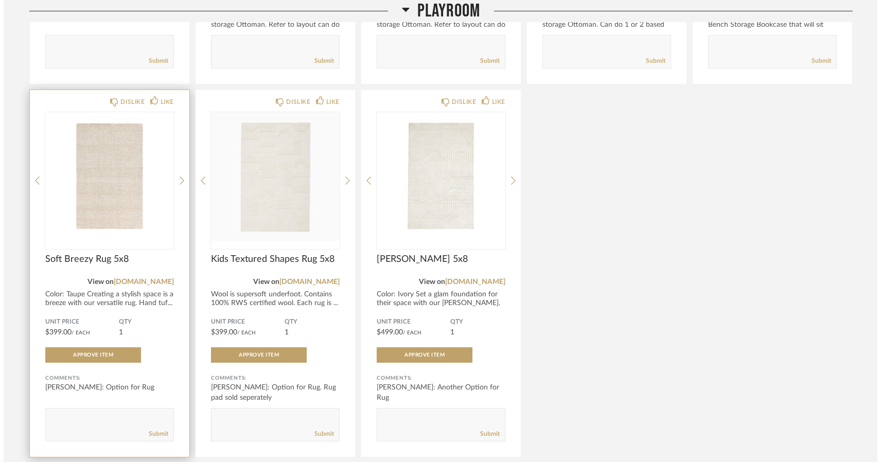
scroll to position [0, 0]
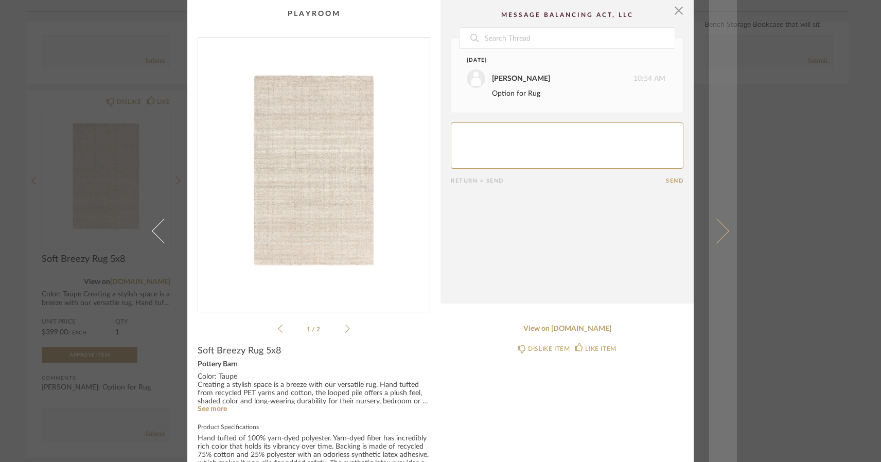
click at [719, 231] on span at bounding box center [716, 231] width 25 height 25
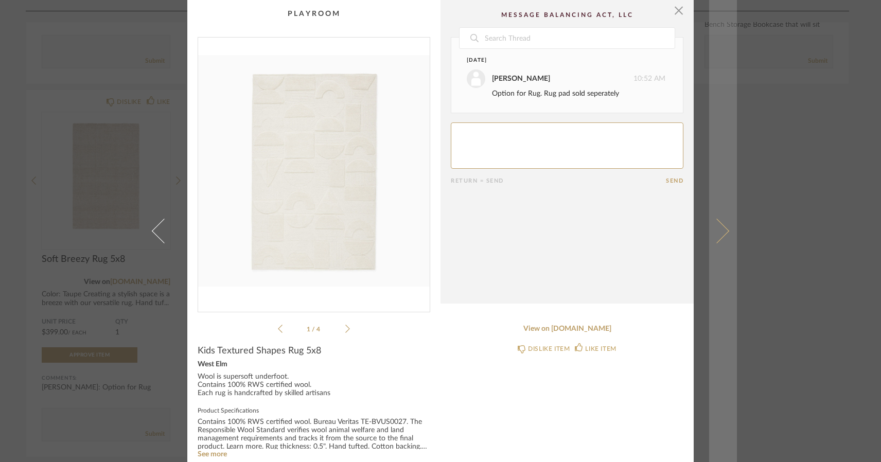
click at [719, 227] on span at bounding box center [716, 231] width 25 height 25
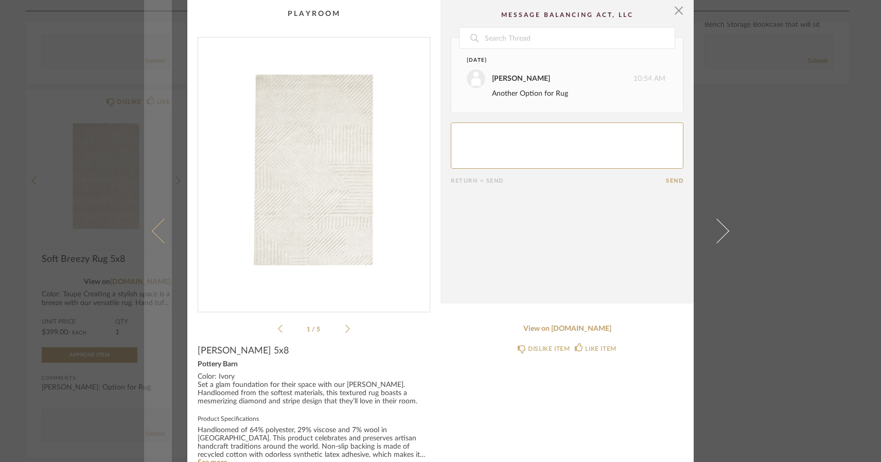
click at [154, 232] on span at bounding box center [164, 231] width 25 height 25
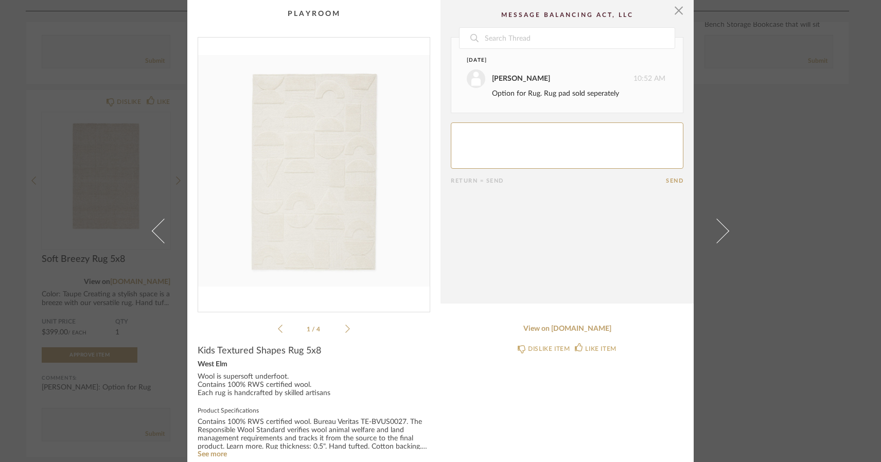
click at [154, 232] on span at bounding box center [164, 231] width 25 height 25
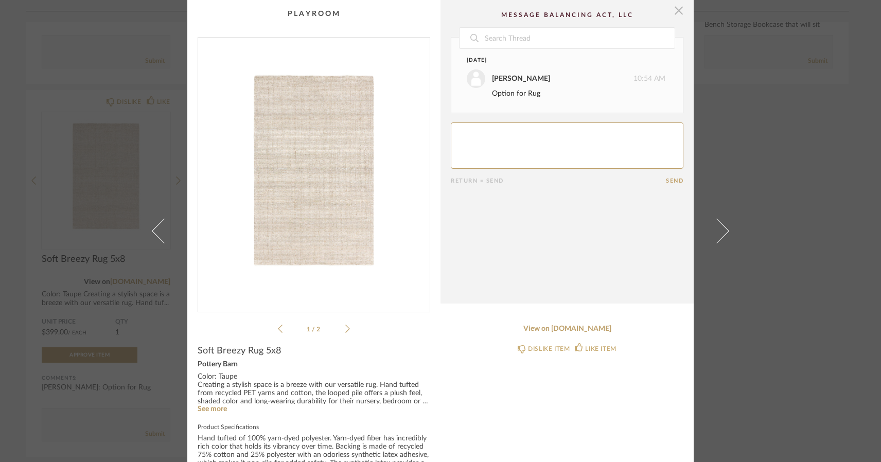
click at [674, 10] on span "button" at bounding box center [678, 10] width 21 height 21
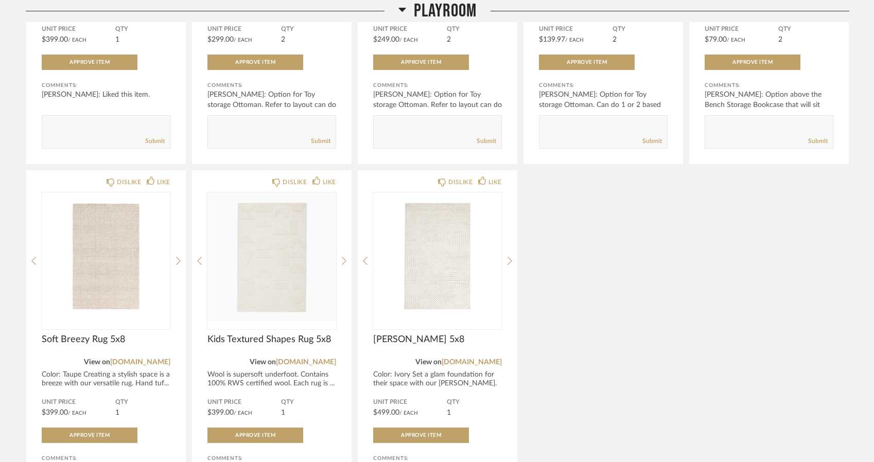
scroll to position [1861, 0]
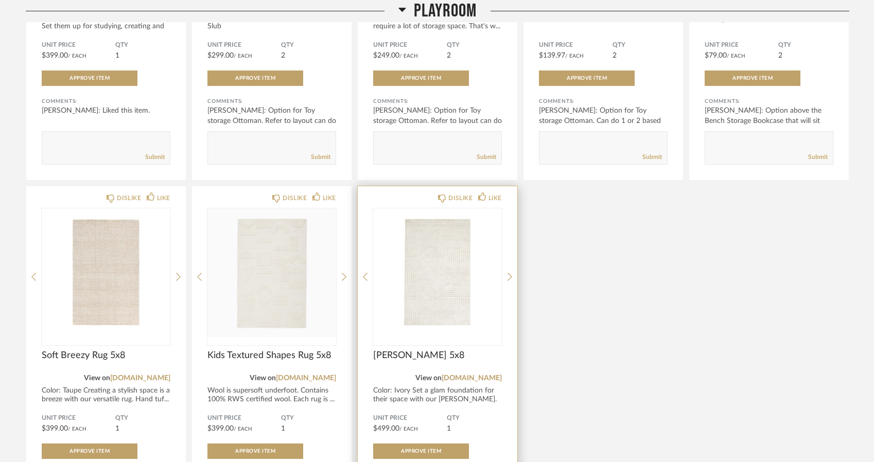
click at [456, 266] on img "0" at bounding box center [437, 272] width 129 height 129
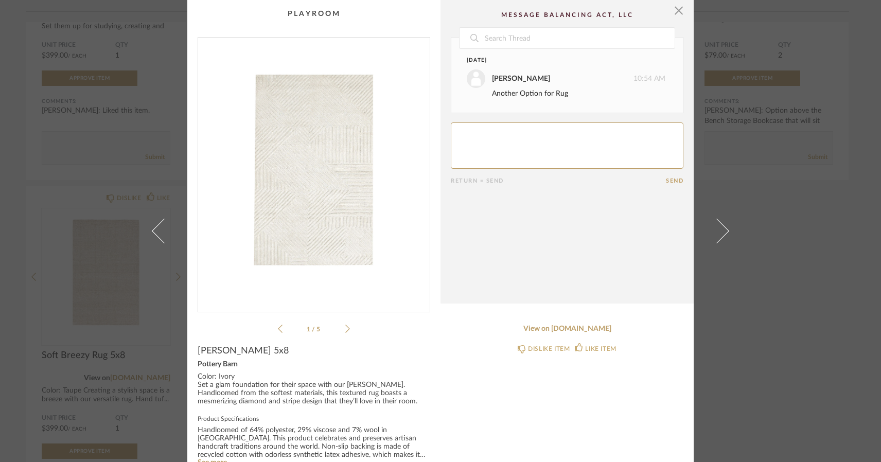
scroll to position [66, 0]
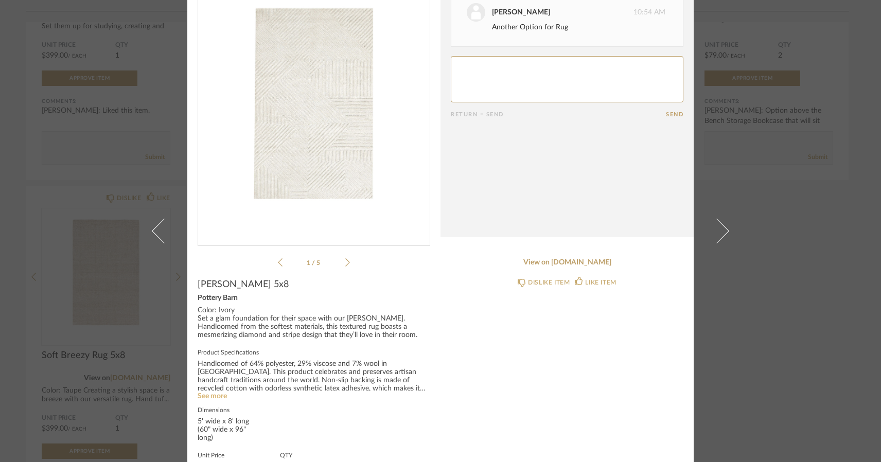
click at [218, 393] on link "See more" at bounding box center [212, 396] width 29 height 7
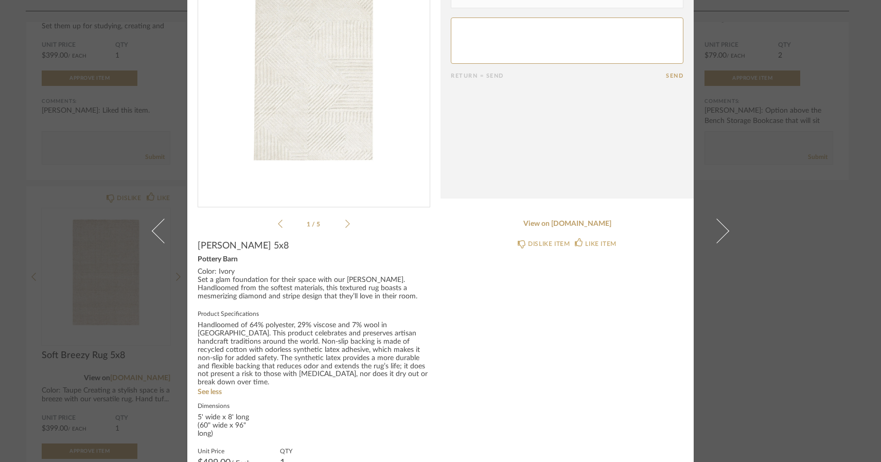
scroll to position [111, 0]
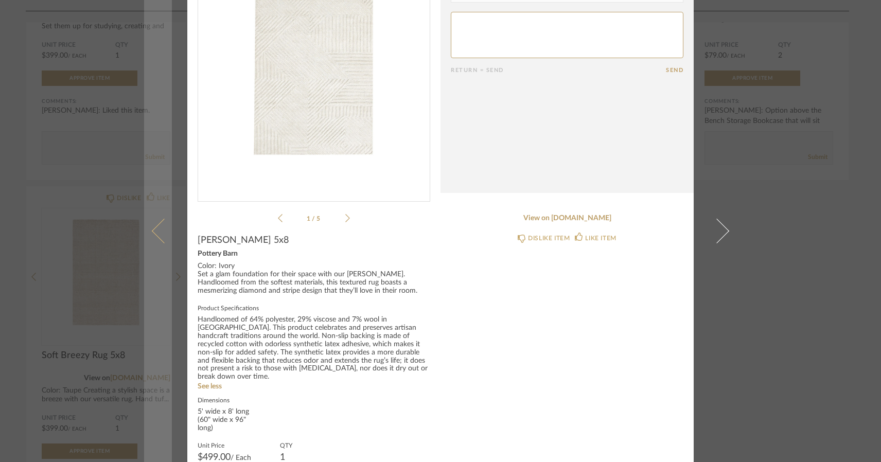
click at [159, 235] on span at bounding box center [164, 231] width 25 height 25
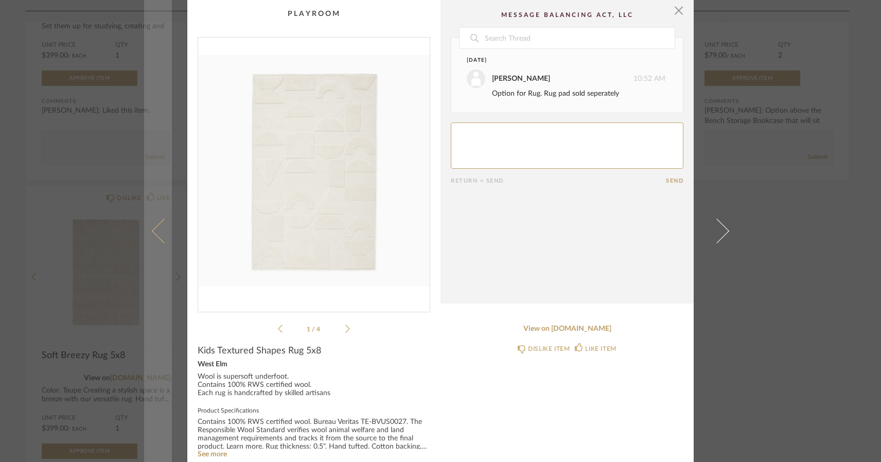
click at [159, 235] on span at bounding box center [164, 231] width 25 height 25
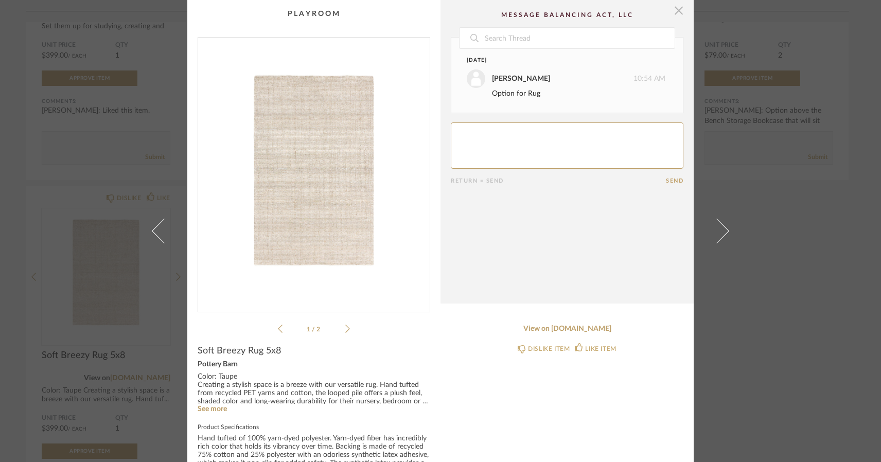
click at [676, 16] on span "button" at bounding box center [678, 10] width 21 height 21
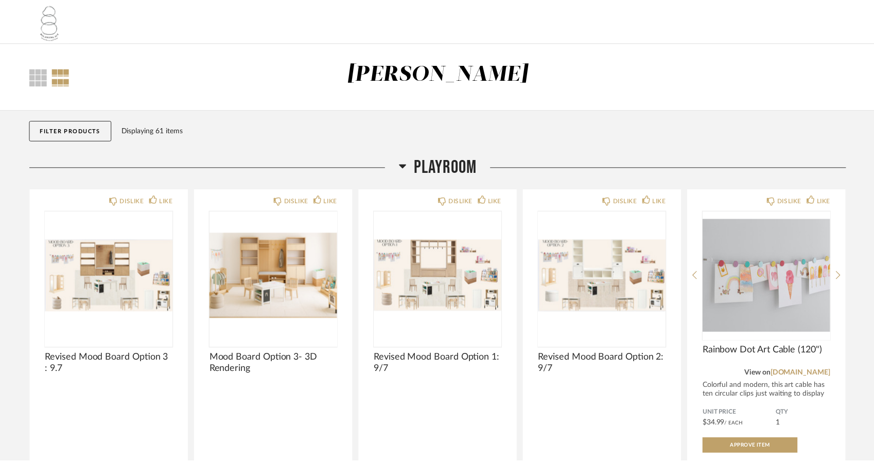
scroll to position [1861, 0]
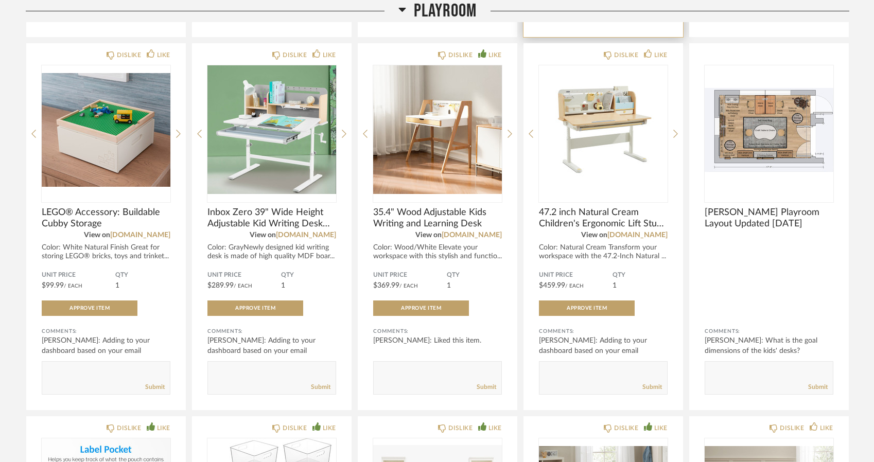
scroll to position [884, 0]
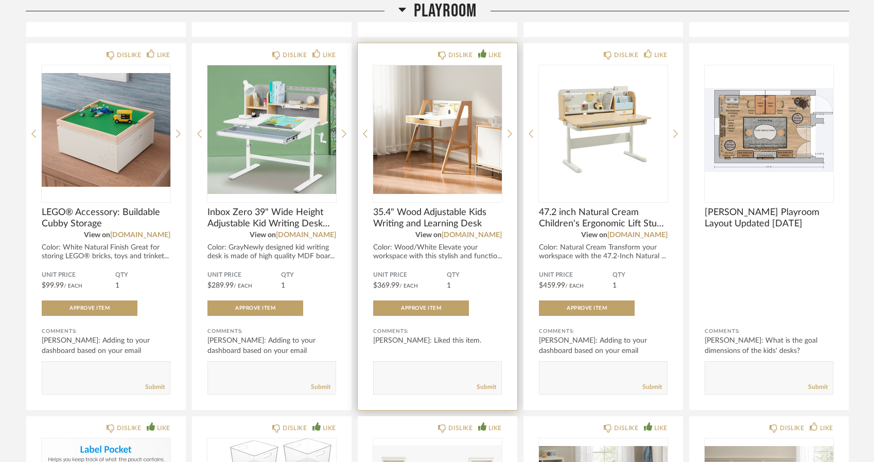
click at [456, 110] on img "0" at bounding box center [437, 129] width 129 height 129
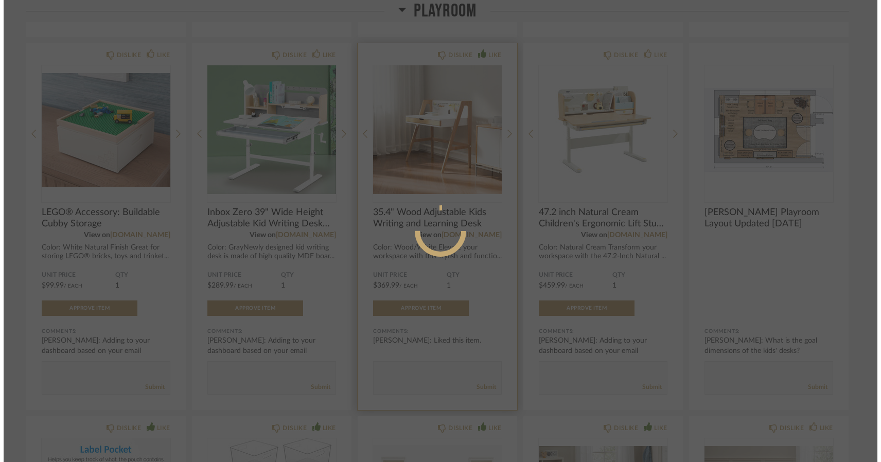
scroll to position [0, 0]
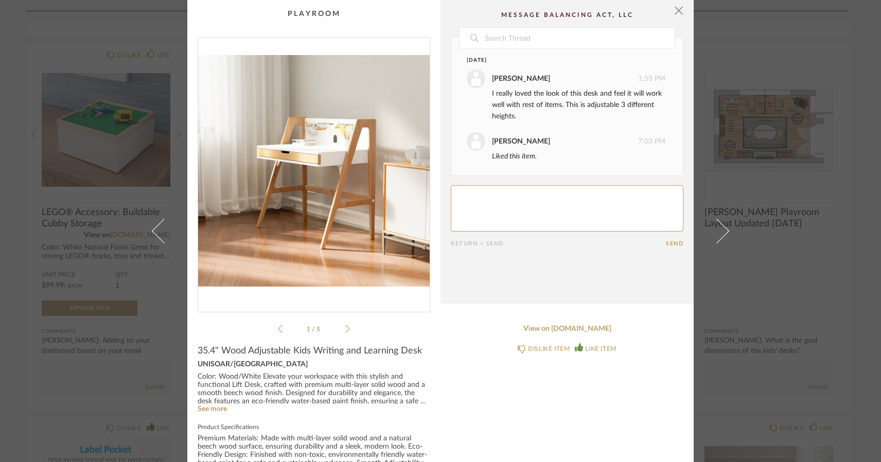
click at [345, 329] on icon at bounding box center [347, 328] width 5 height 9
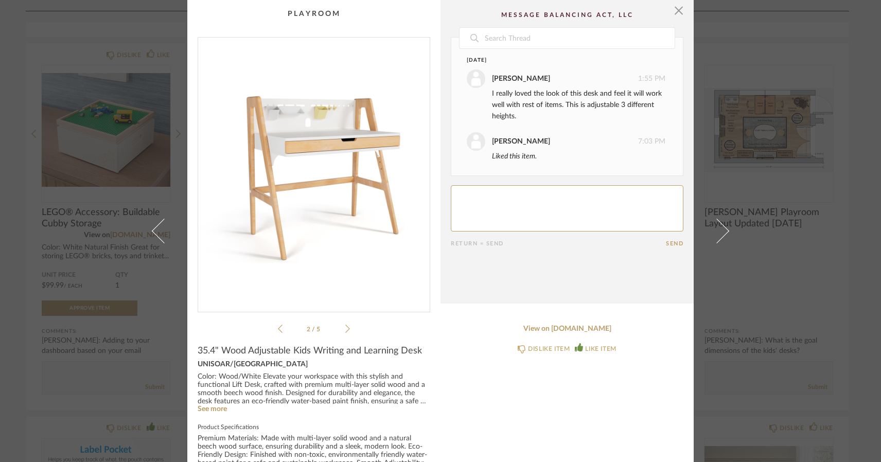
click at [345, 329] on icon at bounding box center [347, 328] width 5 height 9
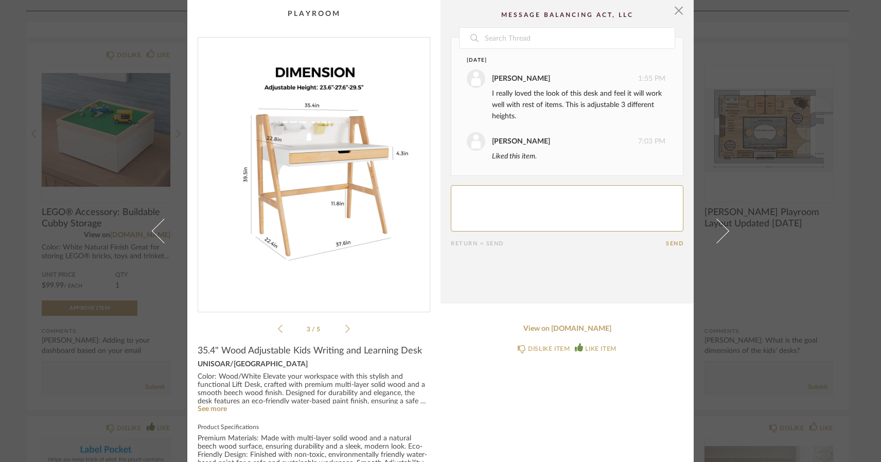
click at [345, 329] on icon at bounding box center [347, 328] width 5 height 9
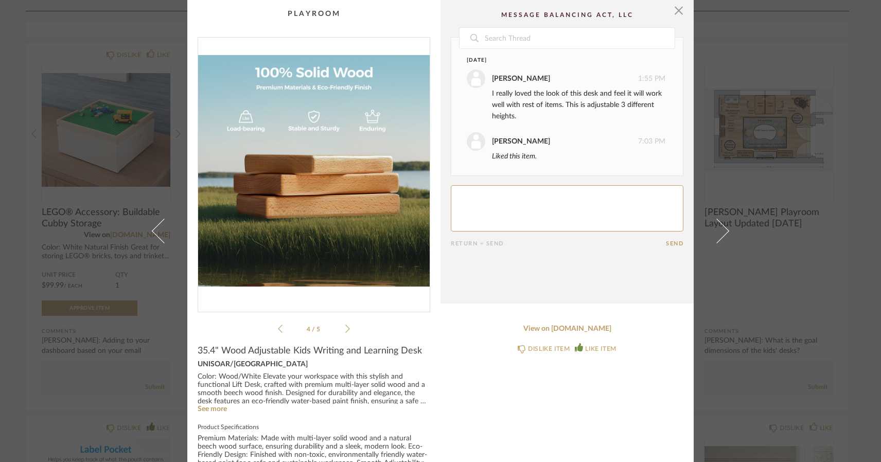
click at [345, 329] on icon at bounding box center [347, 328] width 5 height 9
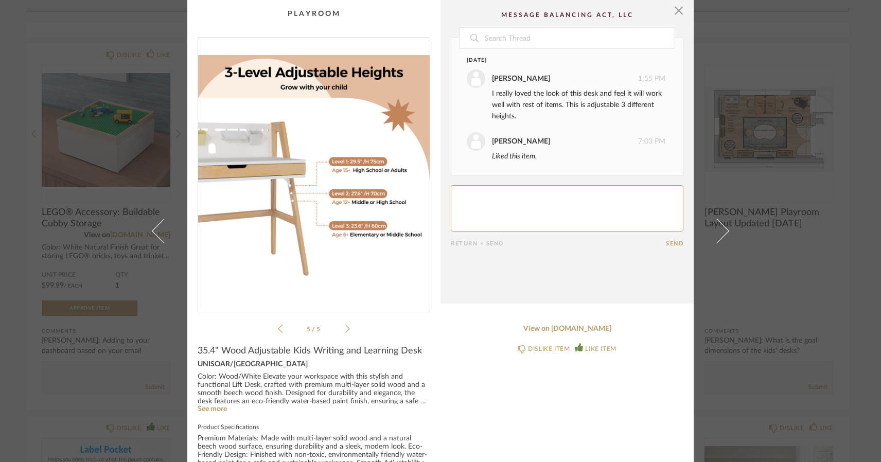
click at [345, 325] on icon at bounding box center [347, 328] width 5 height 9
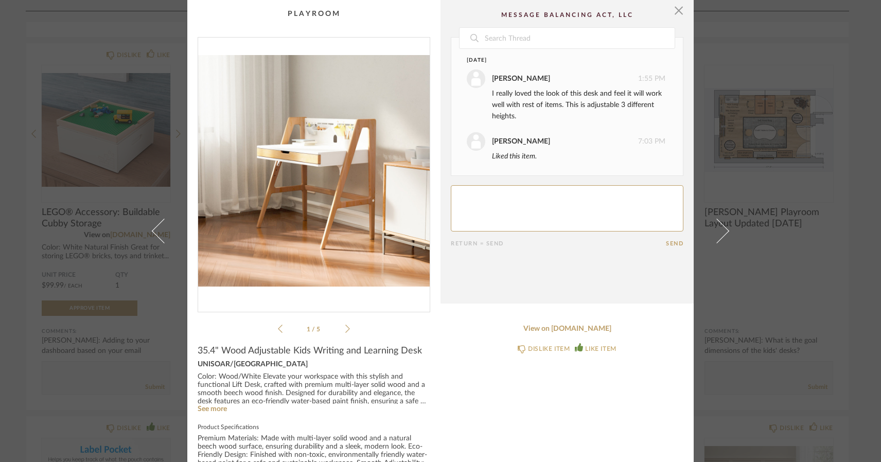
click at [345, 327] on icon at bounding box center [347, 328] width 5 height 9
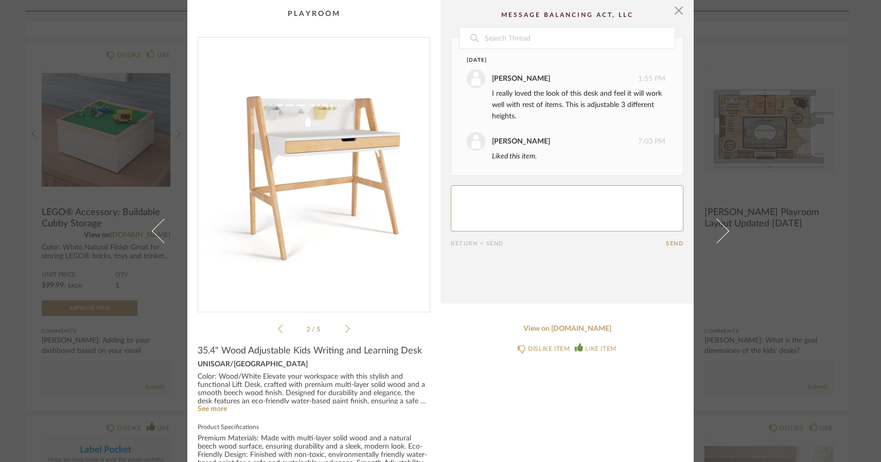
click at [345, 327] on icon at bounding box center [347, 328] width 5 height 9
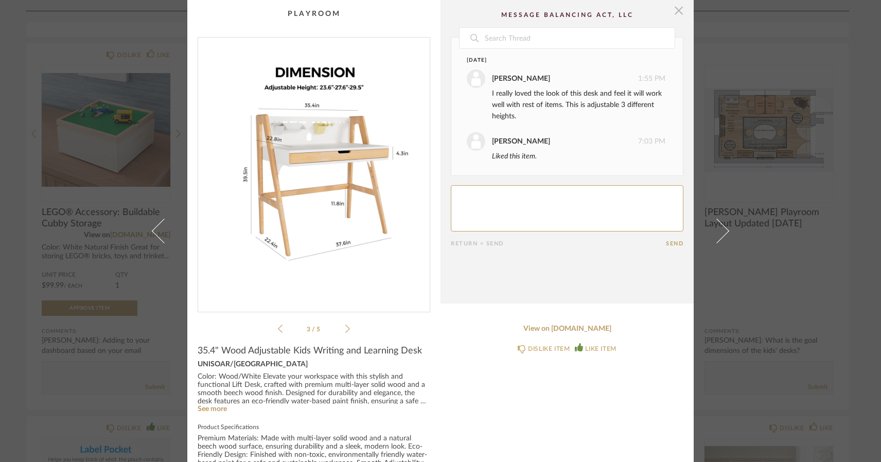
click at [677, 10] on span "button" at bounding box center [678, 10] width 21 height 21
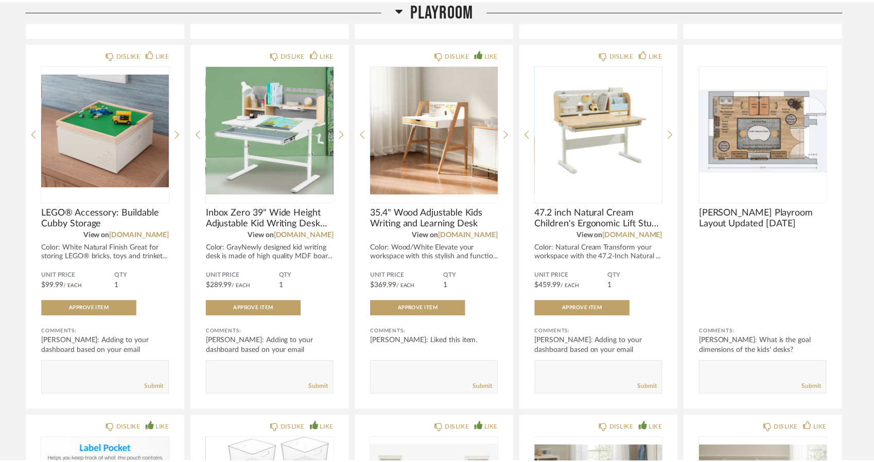
scroll to position [884, 0]
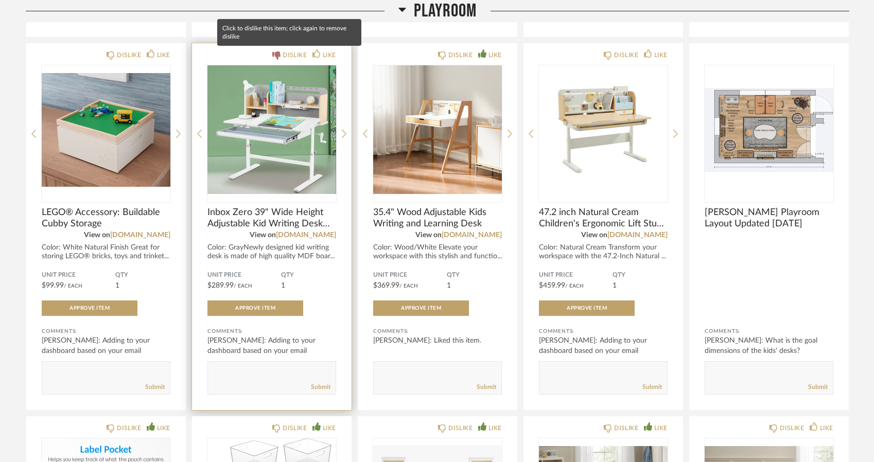
click at [292, 52] on div "DISLIKE" at bounding box center [294, 55] width 24 height 10
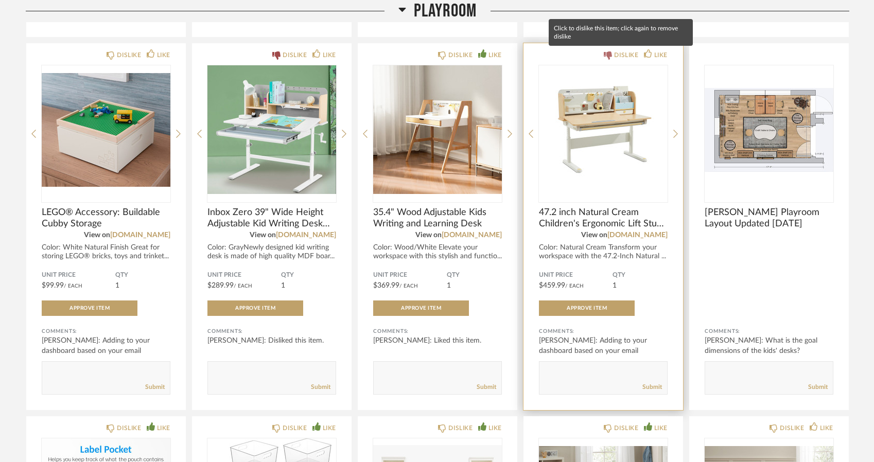
click at [629, 54] on div "DISLIKE" at bounding box center [626, 55] width 24 height 10
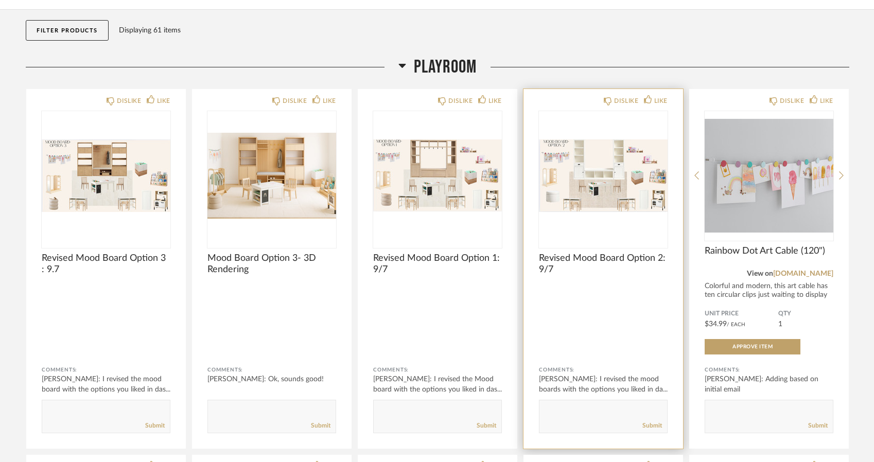
scroll to position [102, 0]
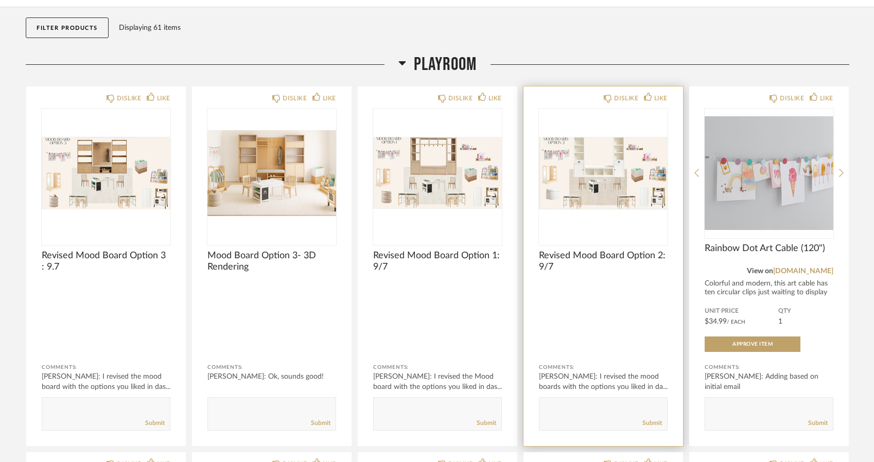
click at [571, 353] on div "Comments: Natalie McCoy: I revised the mood boards with the options you liked i…" at bounding box center [603, 391] width 129 height 79
click at [589, 202] on img "0" at bounding box center [603, 173] width 129 height 129
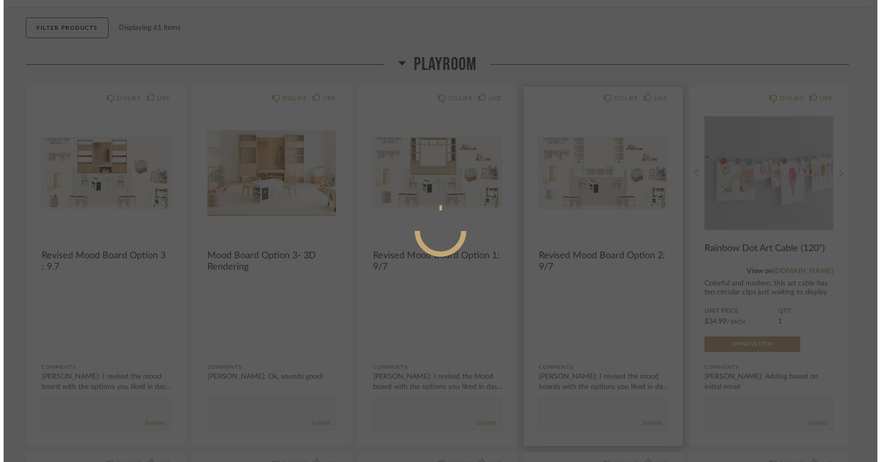
scroll to position [0, 0]
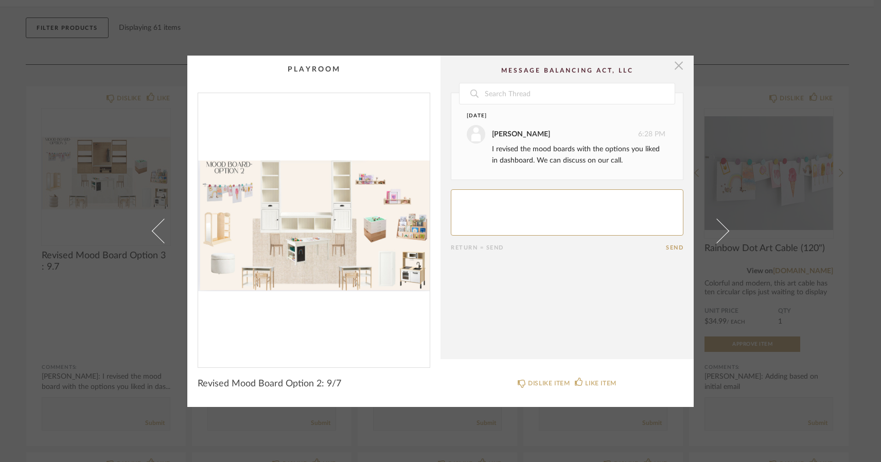
click at [678, 67] on span "button" at bounding box center [678, 66] width 21 height 21
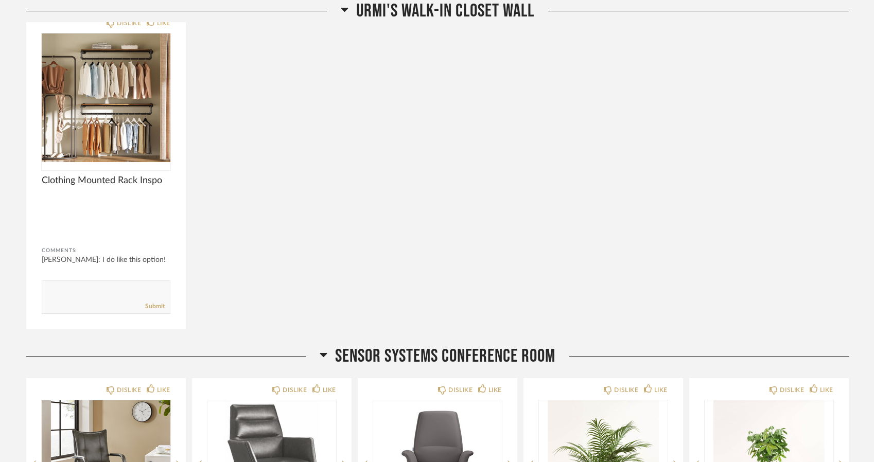
scroll to position [2493, 0]
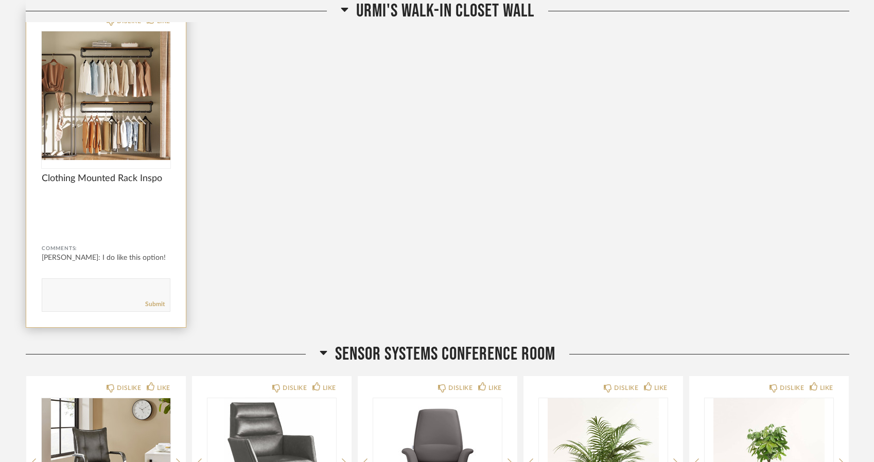
click at [87, 91] on img "0" at bounding box center [106, 95] width 129 height 129
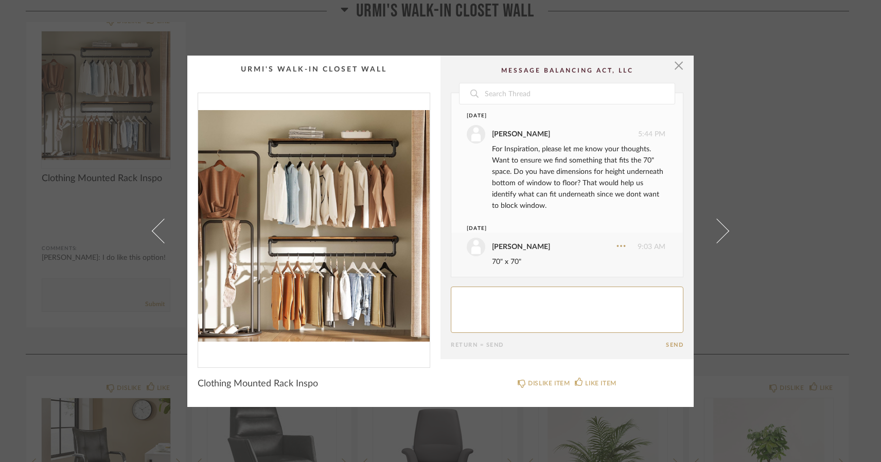
scroll to position [0, 0]
click at [511, 152] on div "For Inspiration, please let me know your thoughts. Want to ensure we find somet…" at bounding box center [578, 178] width 173 height 68
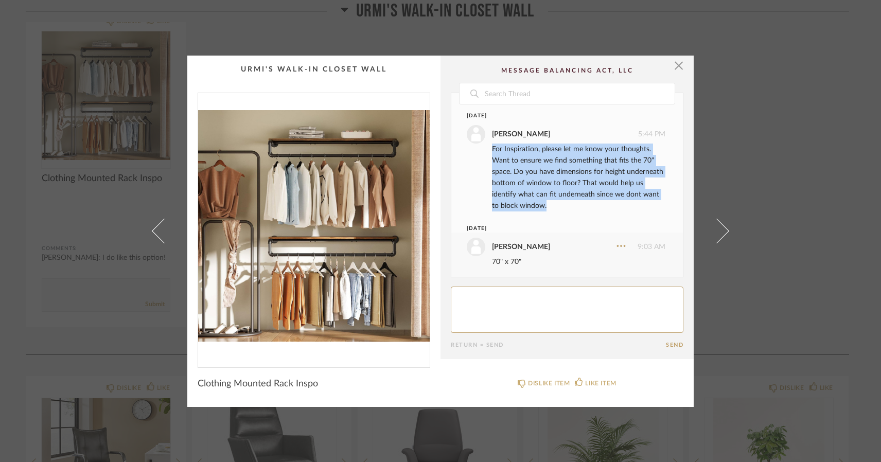
click at [511, 152] on div "For Inspiration, please let me know your thoughts. Want to ensure we find somet…" at bounding box center [578, 178] width 173 height 68
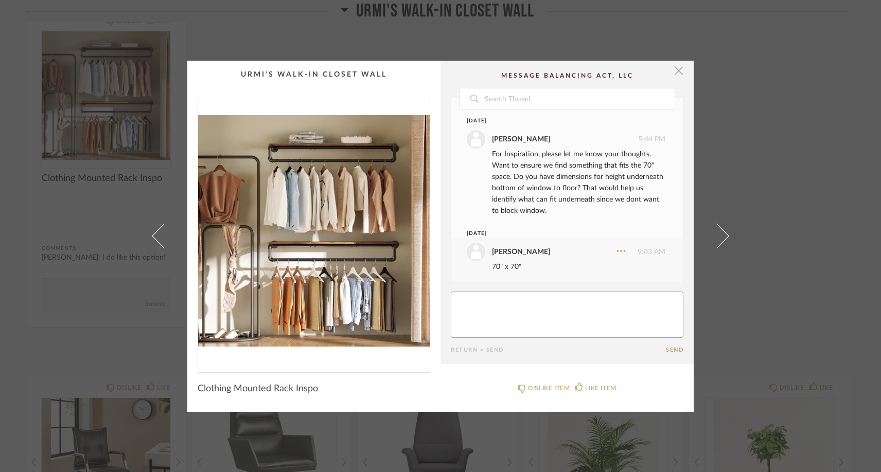
click at [676, 70] on span "button" at bounding box center [678, 71] width 21 height 21
